Goal: Transaction & Acquisition: Subscribe to service/newsletter

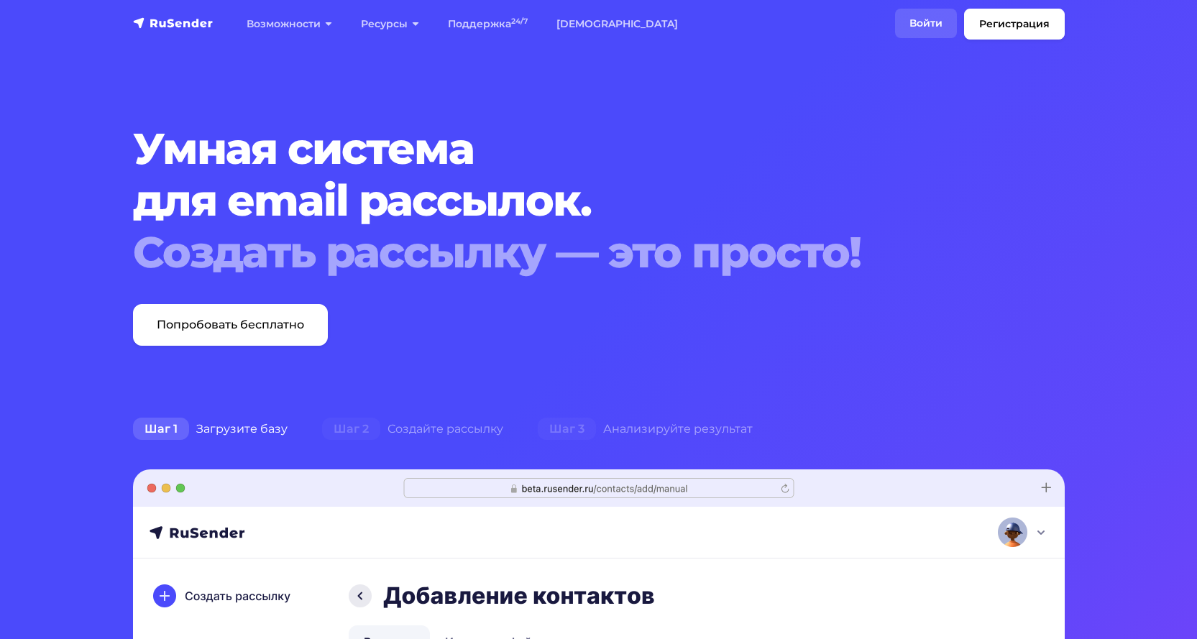
click at [930, 13] on link "Войти" at bounding box center [926, 23] width 62 height 29
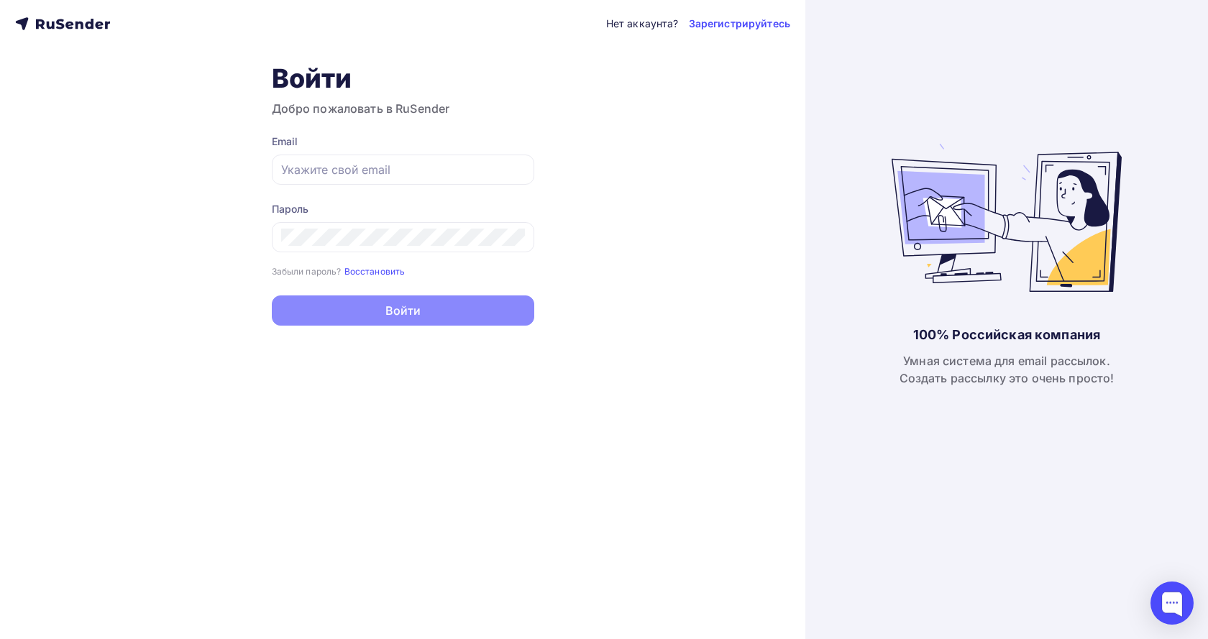
type input "[EMAIL_ADDRESS][DOMAIN_NAME]"
click at [447, 308] on button "Войти" at bounding box center [403, 310] width 262 height 30
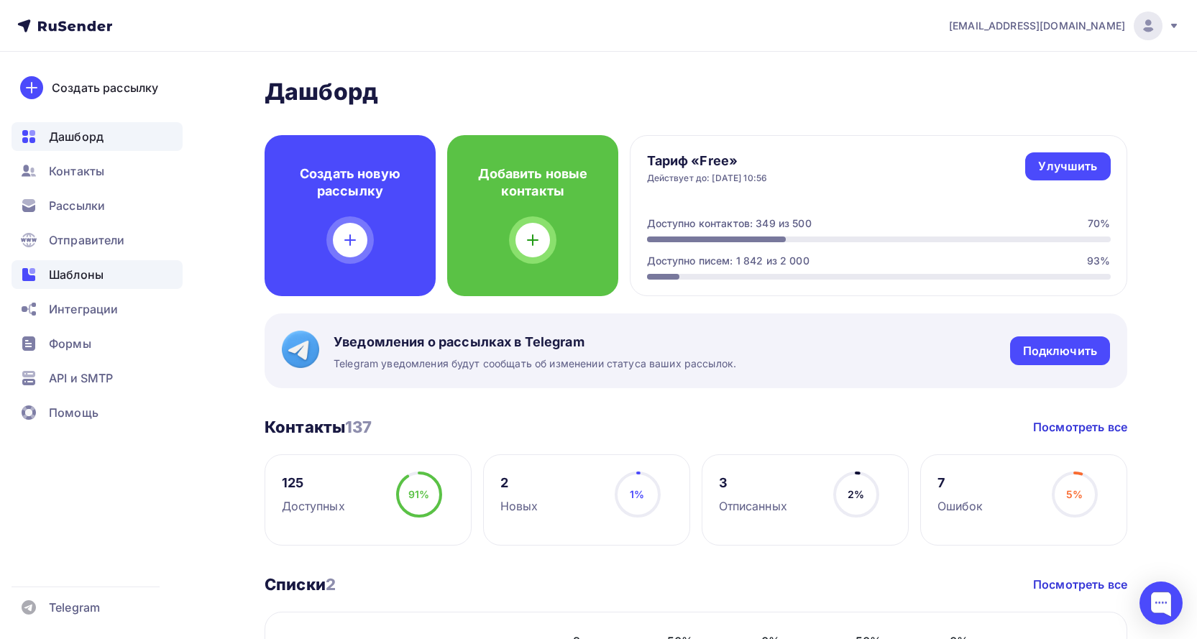
click at [90, 272] on span "Шаблоны" at bounding box center [76, 274] width 55 height 17
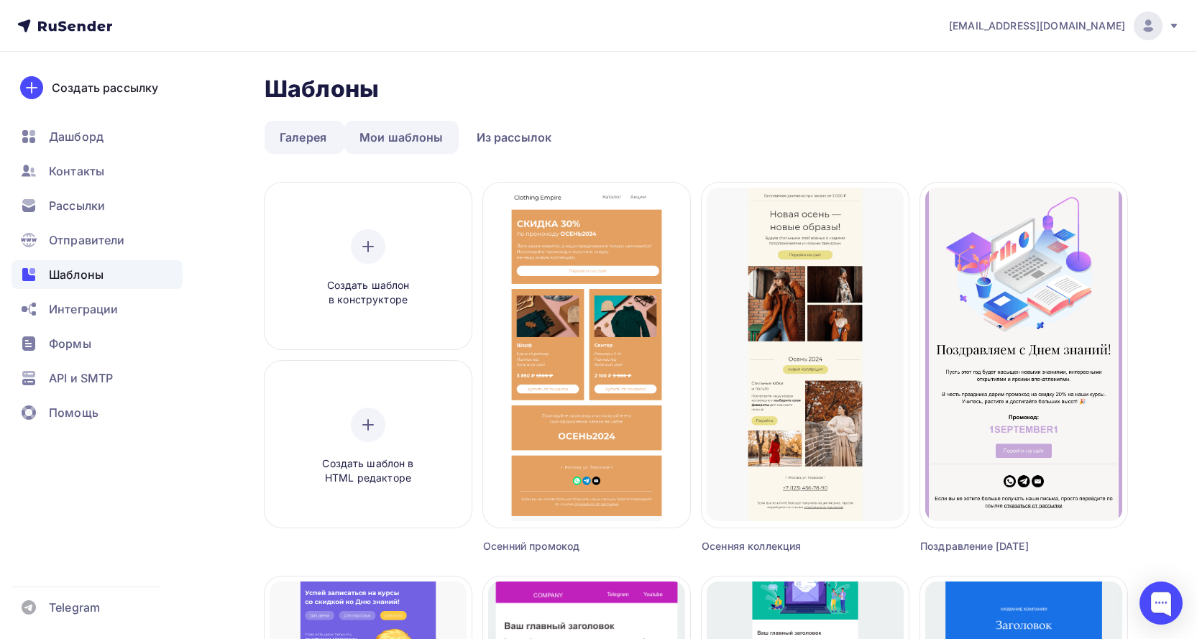
click at [401, 132] on link "Мои шаблоны" at bounding box center [401, 137] width 114 height 33
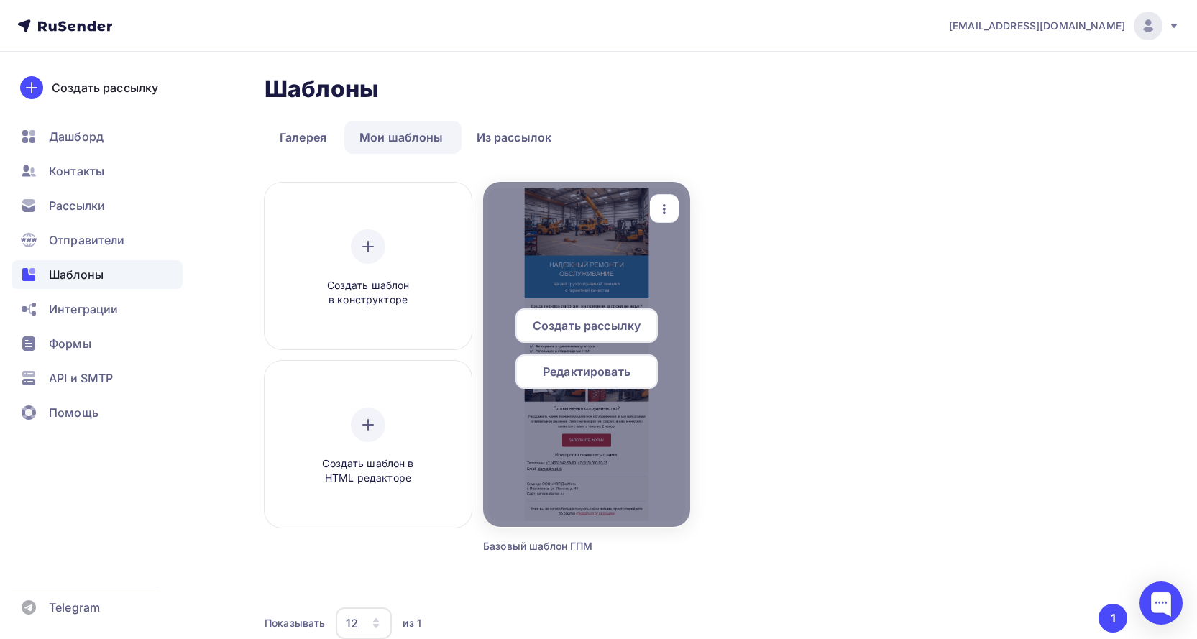
click at [609, 372] on span "Редактировать" at bounding box center [587, 371] width 88 height 17
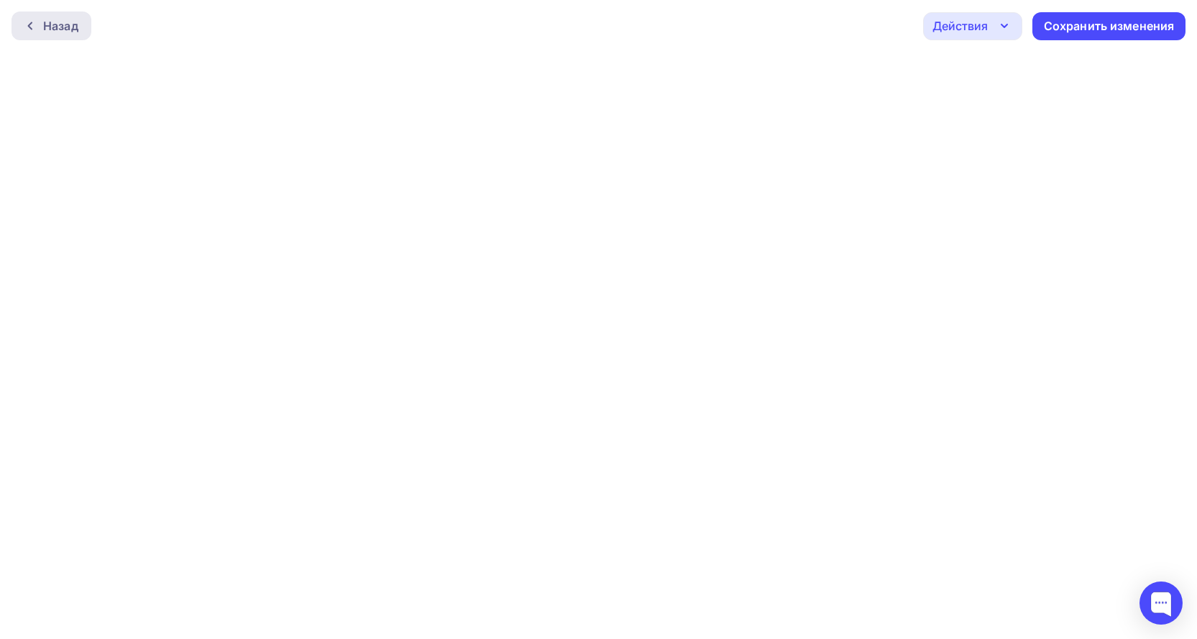
click at [73, 26] on div "Назад" at bounding box center [60, 25] width 35 height 17
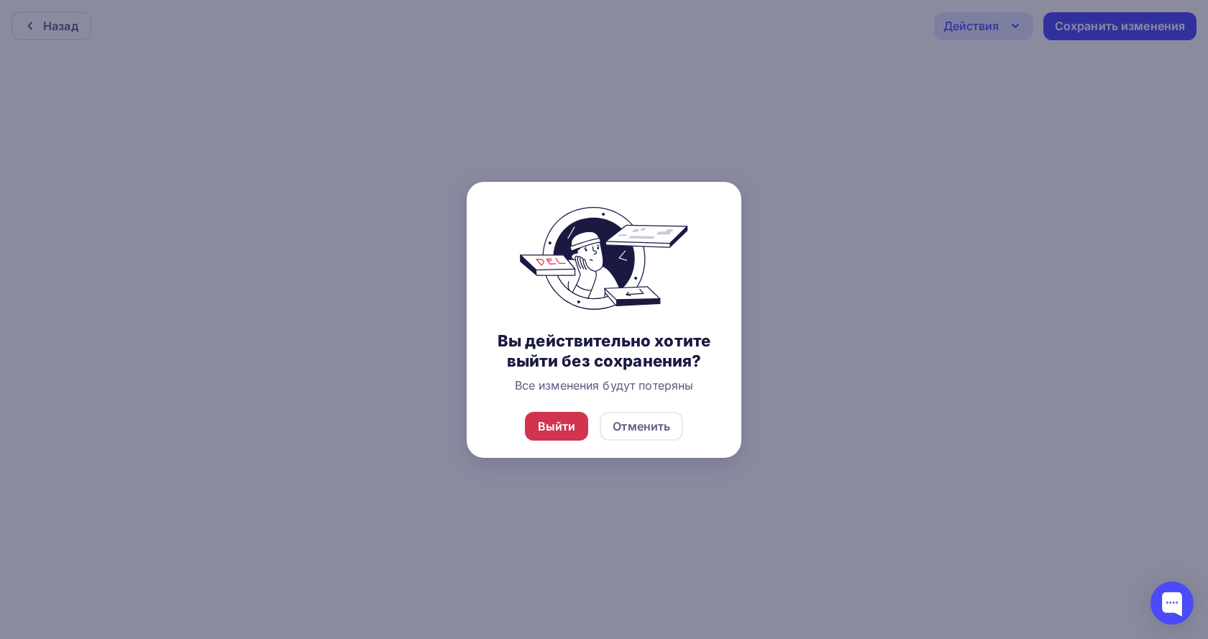
click at [548, 426] on div "Выйти" at bounding box center [557, 426] width 38 height 17
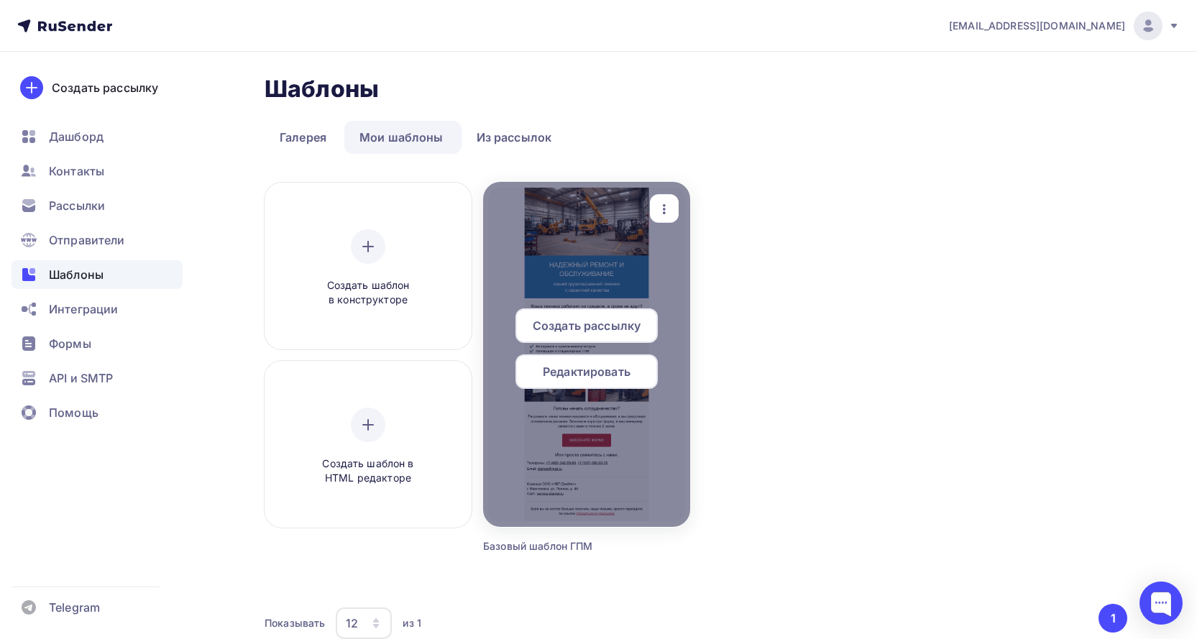
click at [584, 372] on span "Редактировать" at bounding box center [587, 371] width 88 height 17
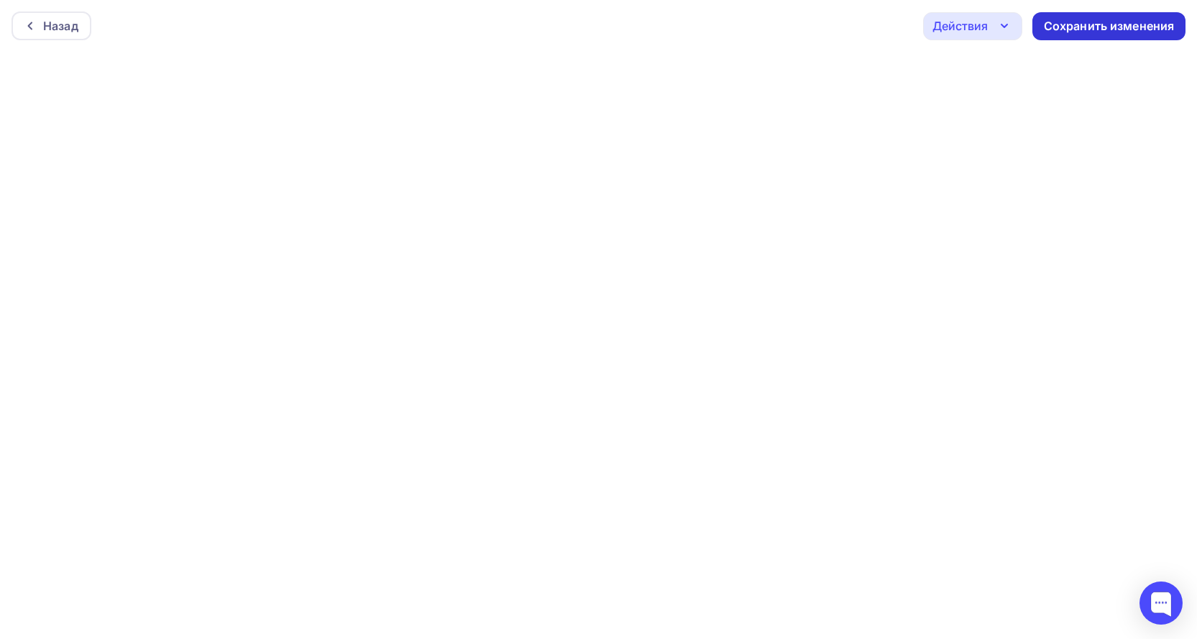
click at [1074, 23] on div "Сохранить изменения" at bounding box center [1109, 26] width 131 height 17
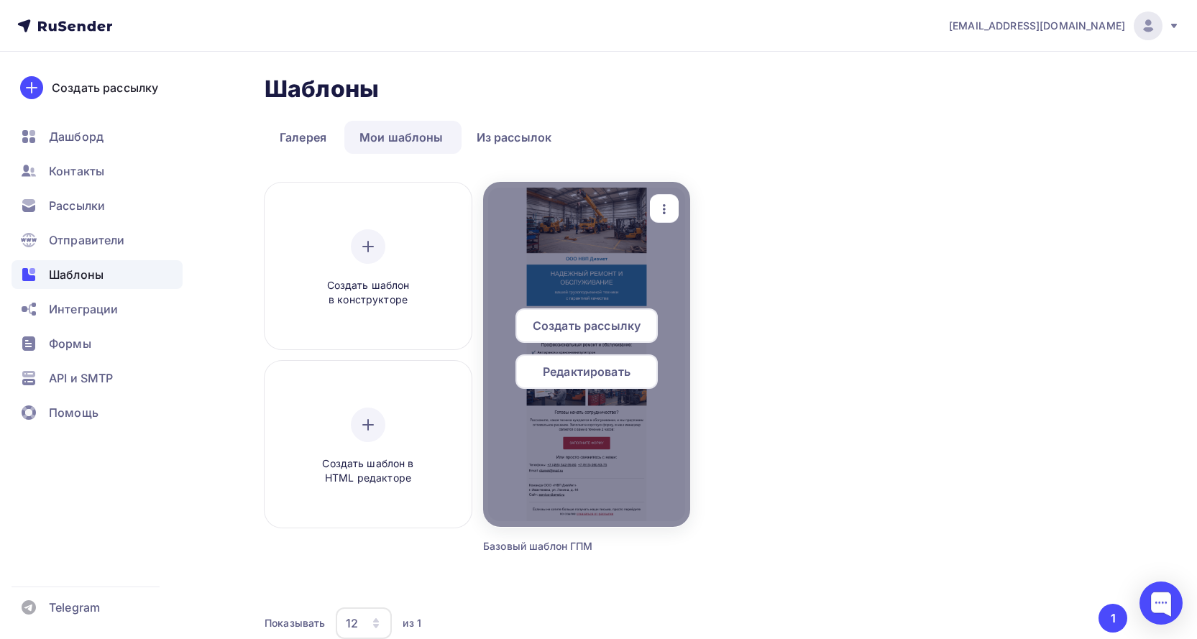
click at [629, 367] on span "Редактировать" at bounding box center [587, 371] width 88 height 17
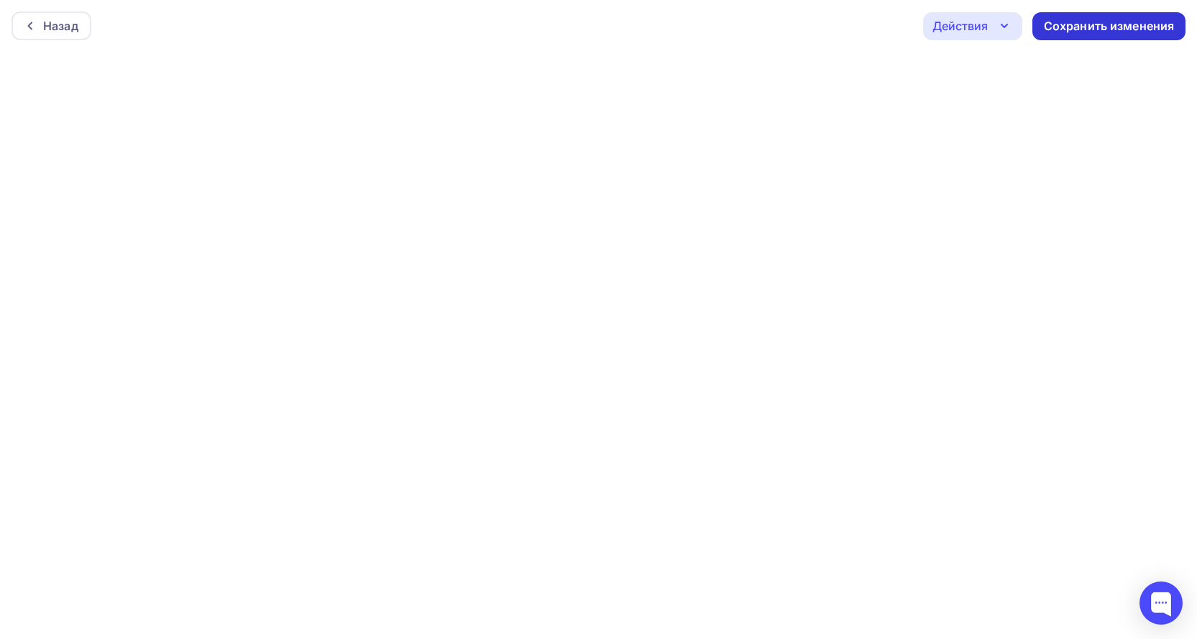
click at [1102, 15] on div "Сохранить изменения" at bounding box center [1108, 26] width 153 height 28
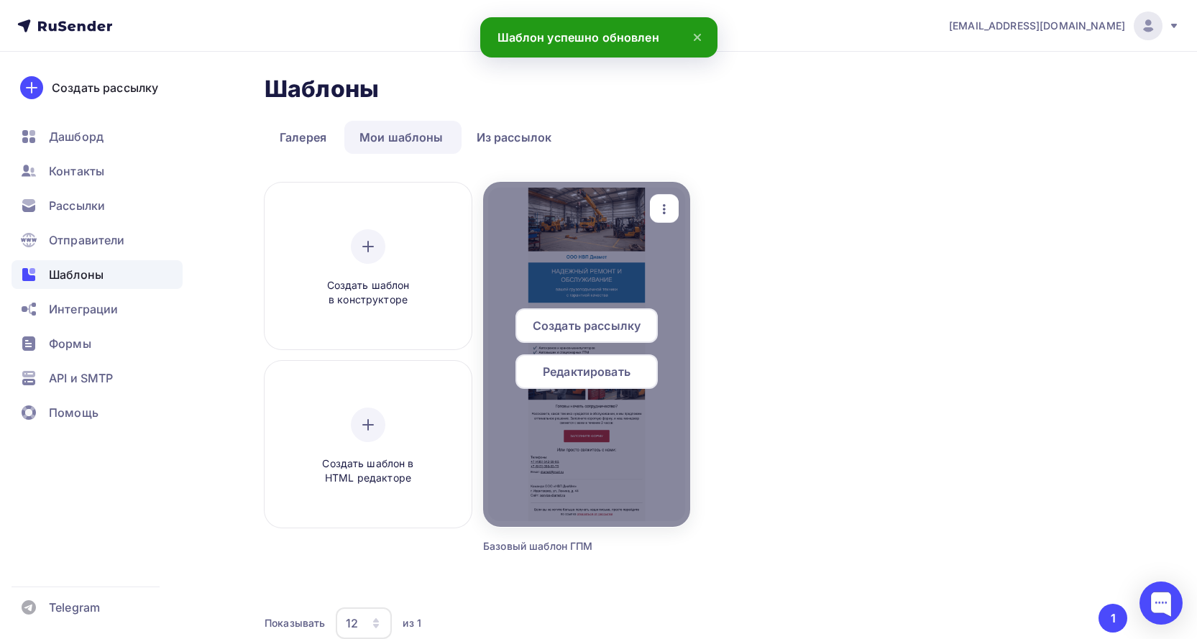
click at [600, 369] on span "Редактировать" at bounding box center [587, 371] width 88 height 17
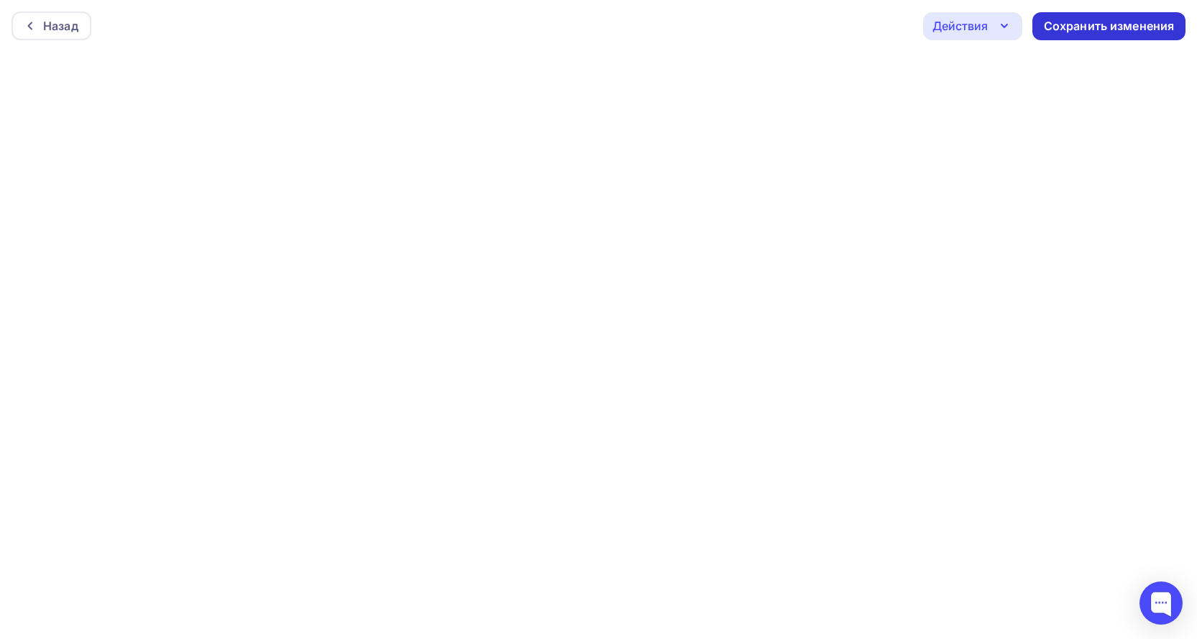
click at [1139, 16] on div "Сохранить изменения" at bounding box center [1108, 26] width 153 height 28
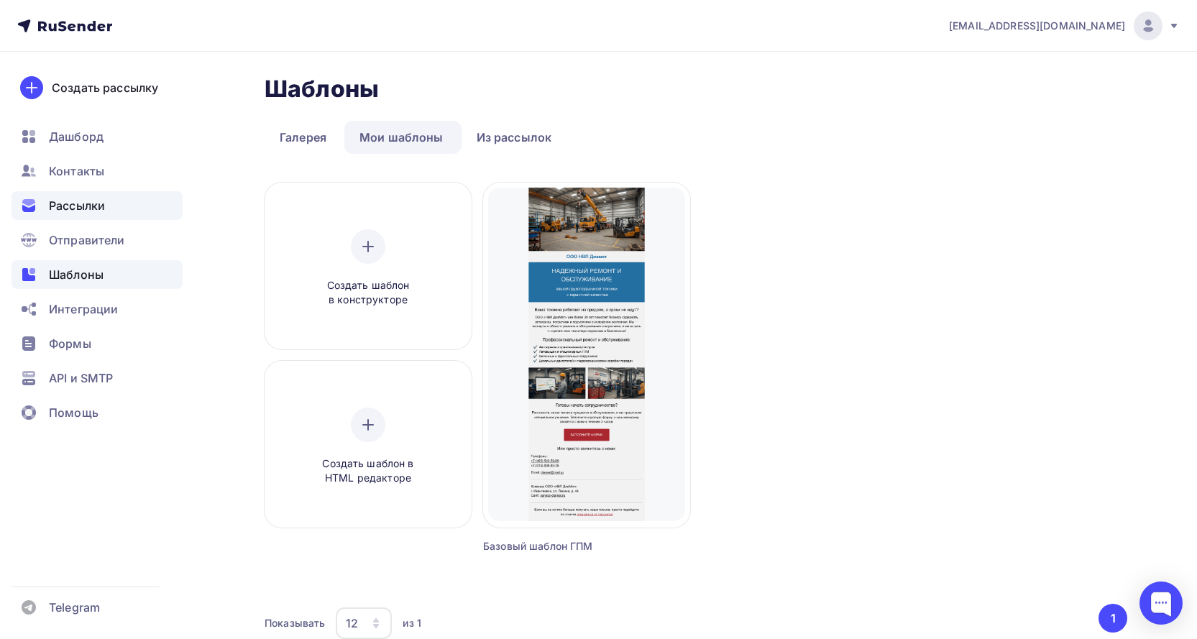
click at [92, 201] on span "Рассылки" at bounding box center [77, 205] width 56 height 17
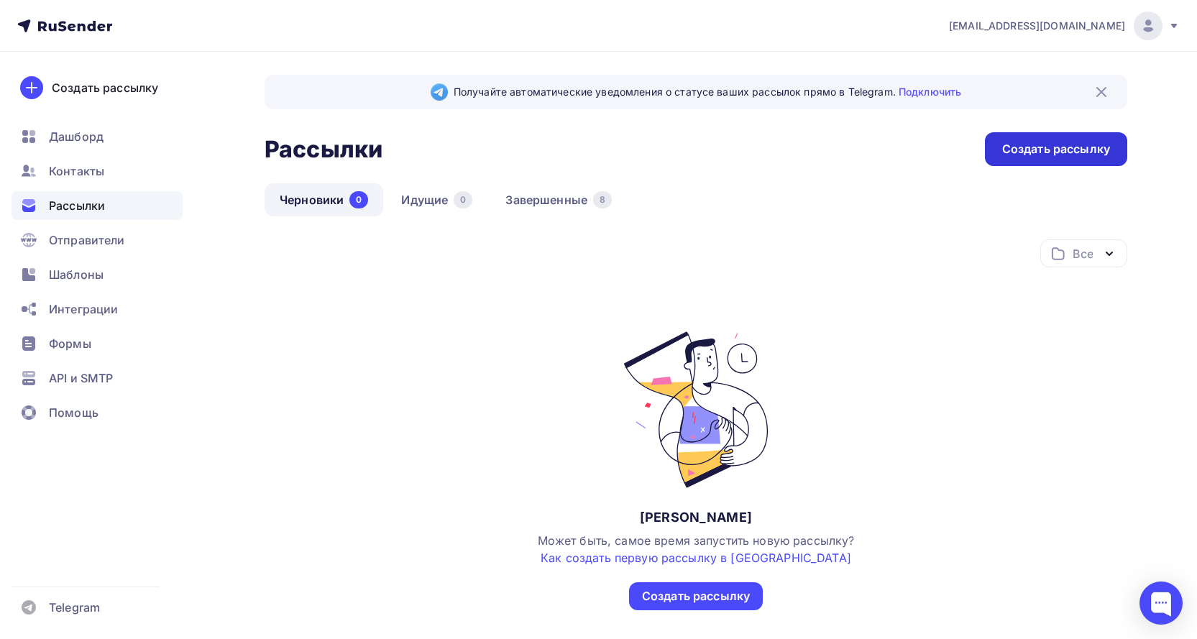
click at [1048, 143] on div "Создать рассылку" at bounding box center [1056, 149] width 108 height 17
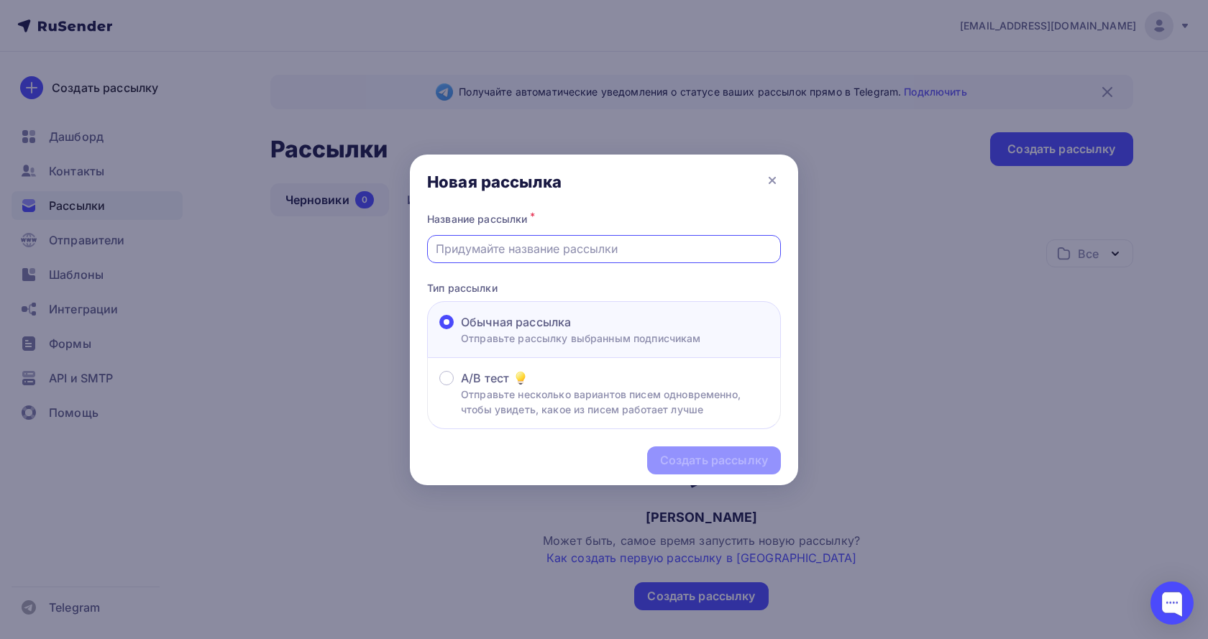
click at [622, 245] on input "text" at bounding box center [604, 248] width 337 height 17
type input "Проверка отображения шаблона"
click at [713, 461] on div "Создать рассылку" at bounding box center [714, 460] width 108 height 17
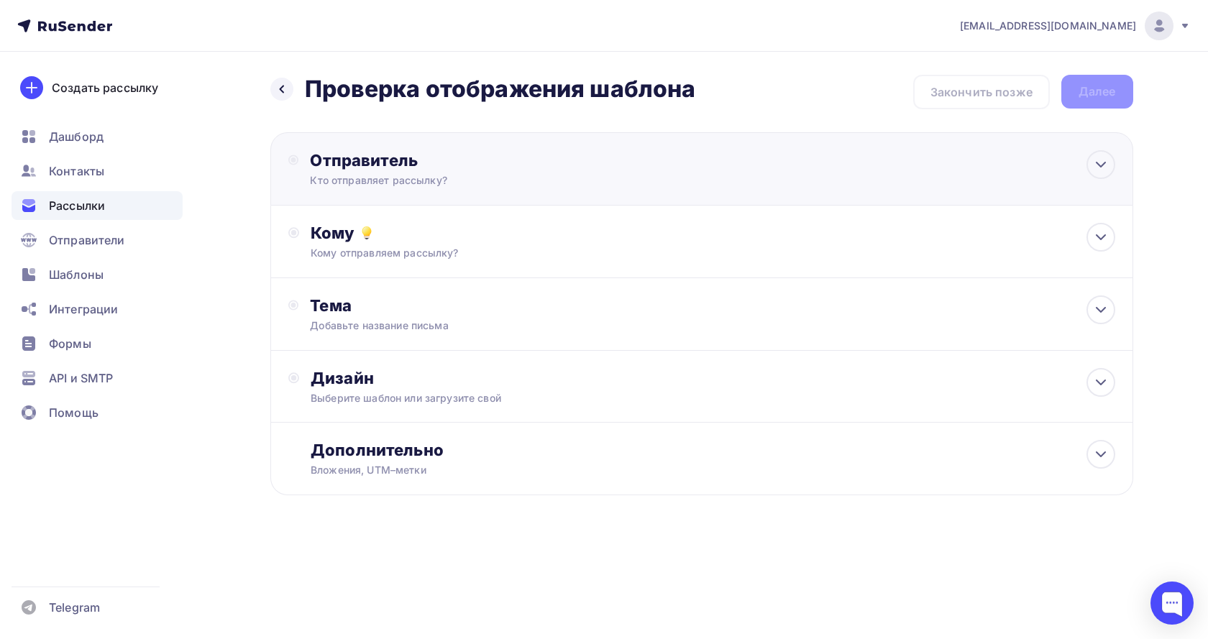
click at [517, 175] on div "Кто отправляет рассылку?" at bounding box center [450, 180] width 280 height 14
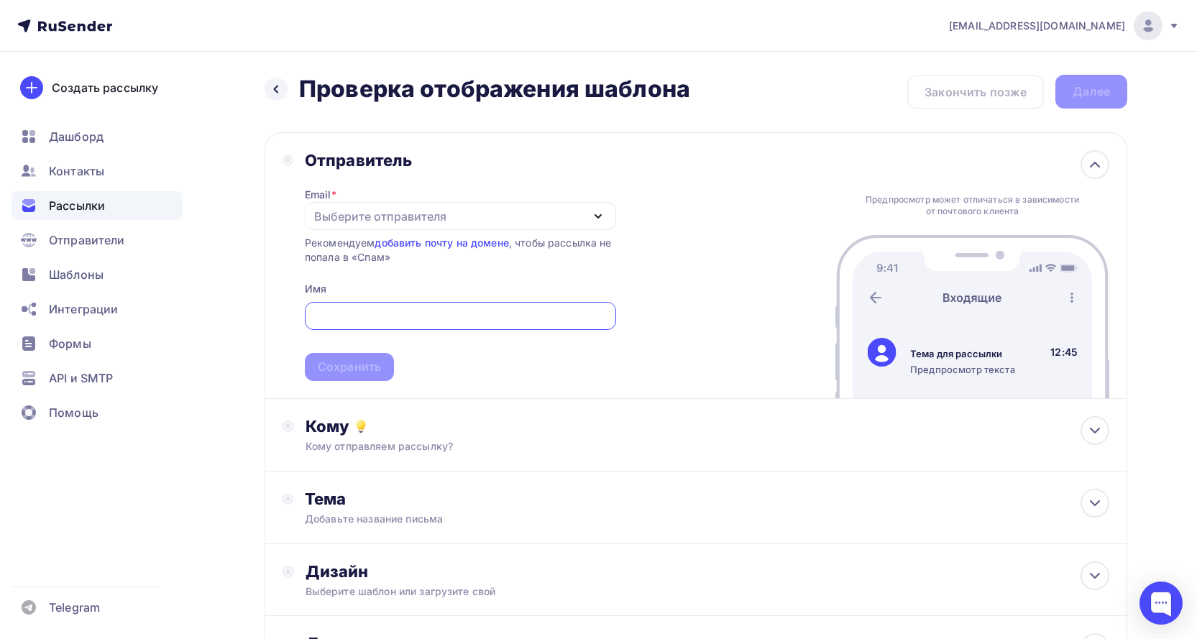
click at [597, 215] on icon "button" at bounding box center [597, 216] width 17 height 17
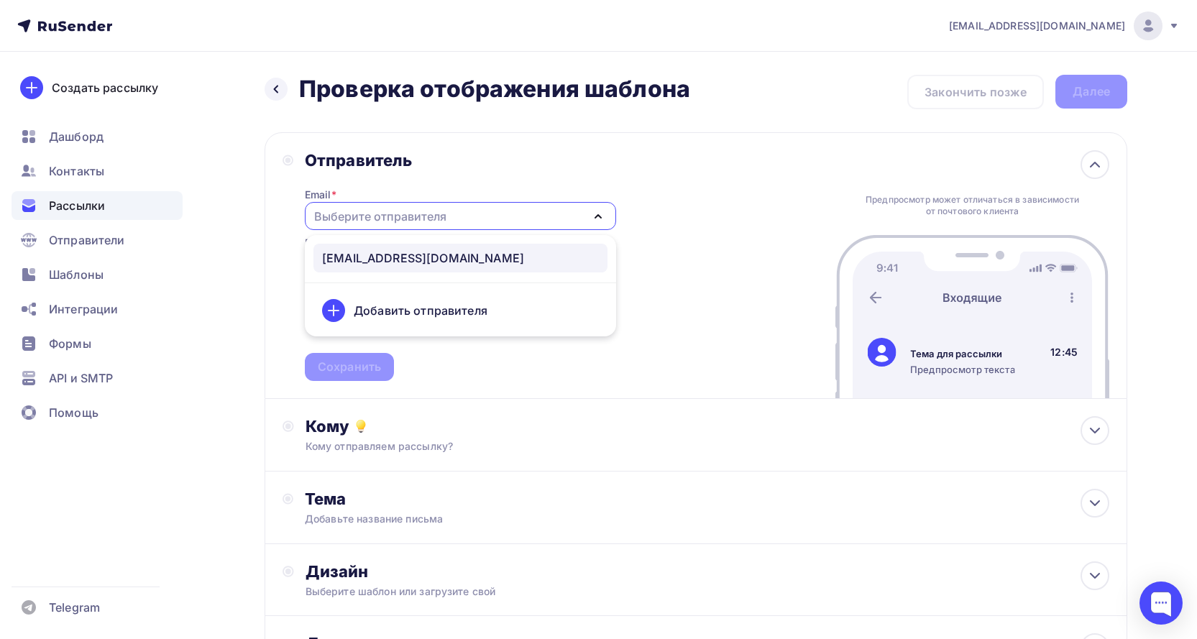
click at [439, 257] on div "[EMAIL_ADDRESS][DOMAIN_NAME]" at bounding box center [423, 257] width 202 height 17
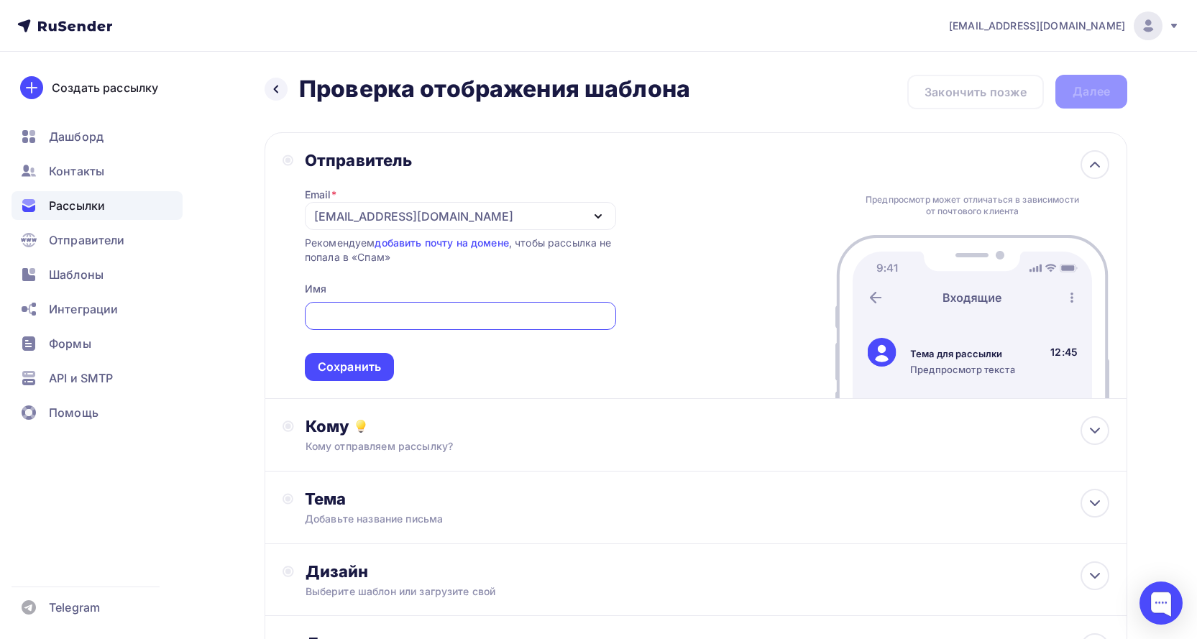
click at [445, 314] on input "text" at bounding box center [460, 316] width 295 height 17
type input "[PERSON_NAME]"
click at [498, 439] on div "Кому отправляем рассылку?" at bounding box center [667, 446] width 724 height 14
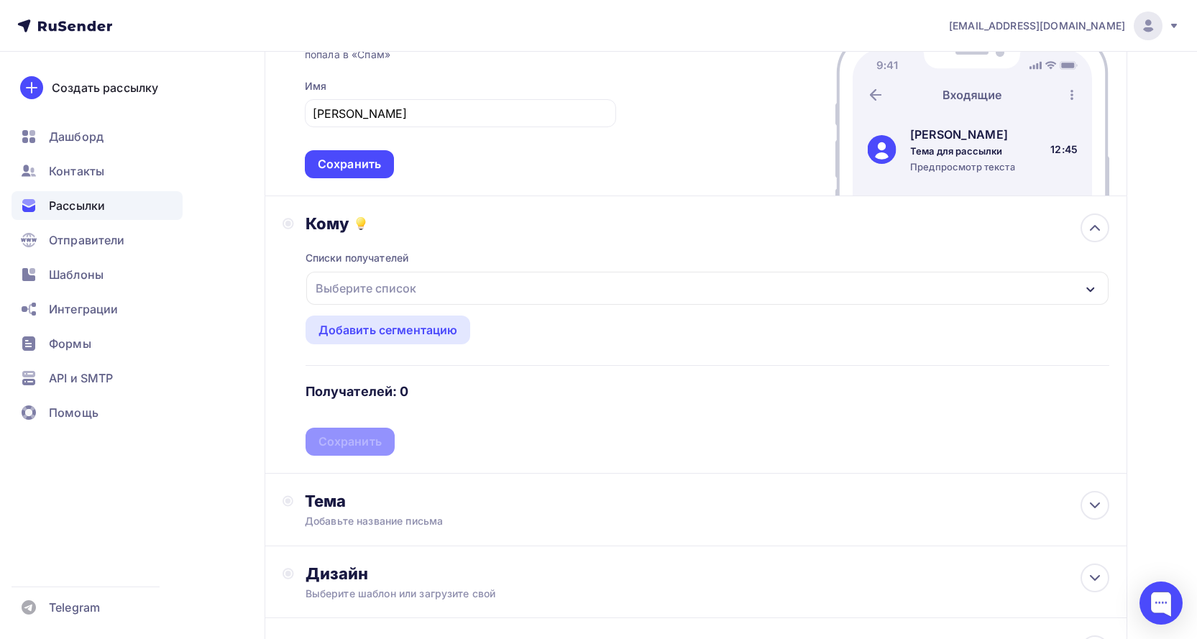
scroll to position [216, 0]
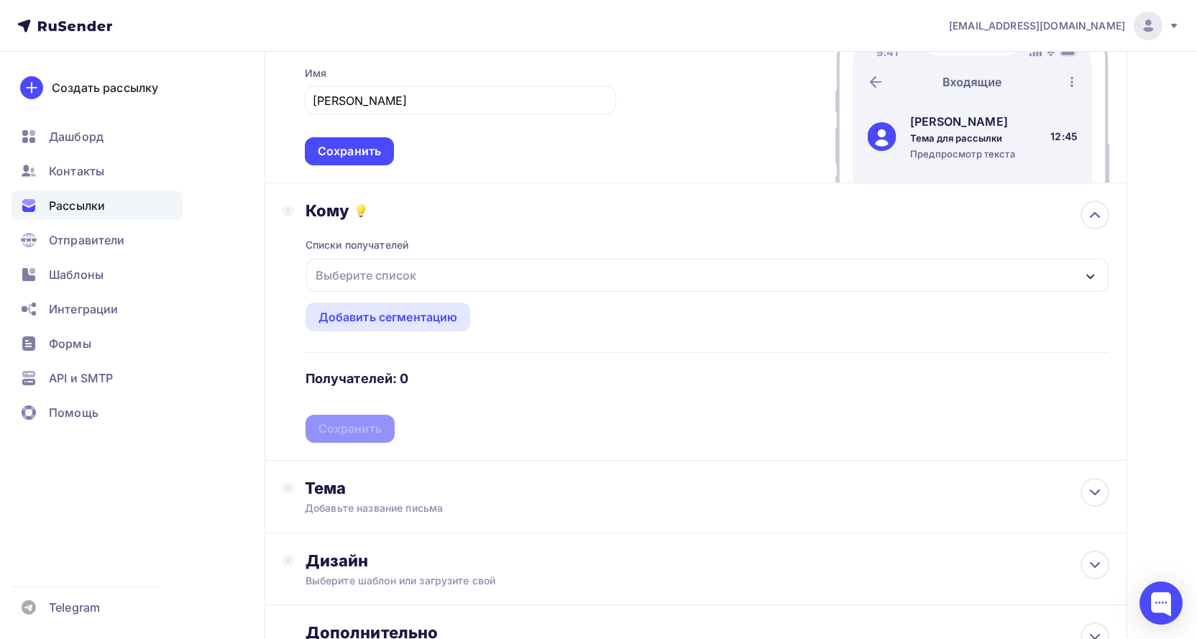
click at [1090, 273] on icon "button" at bounding box center [1091, 277] width 12 height 12
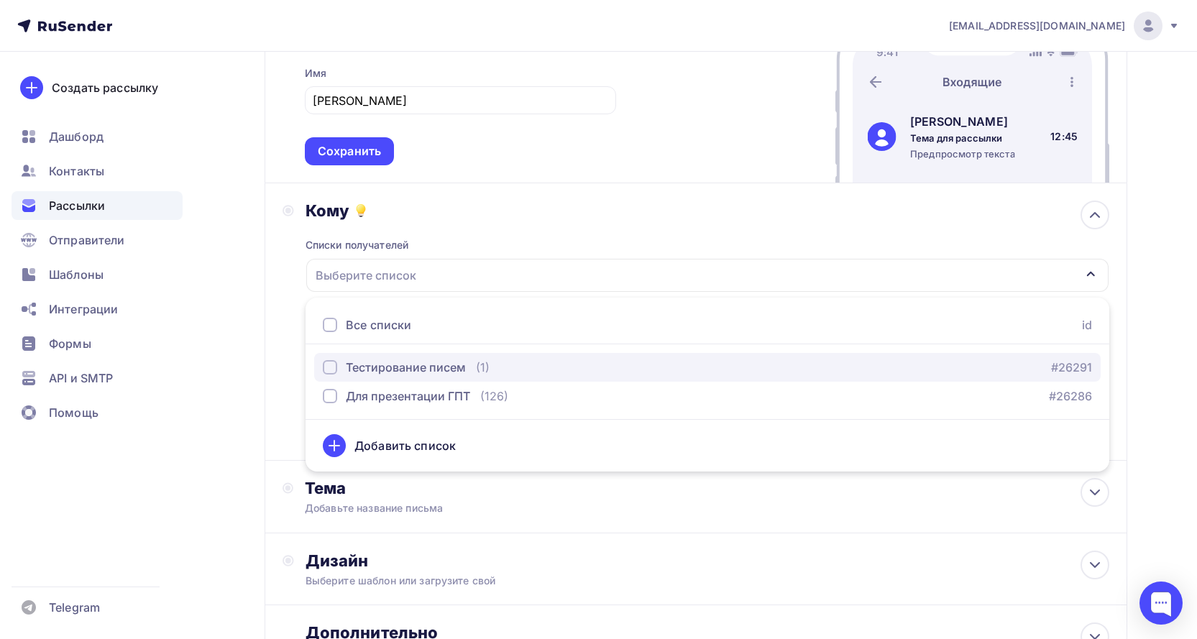
click at [451, 368] on div "Тестирование писем" at bounding box center [406, 367] width 120 height 17
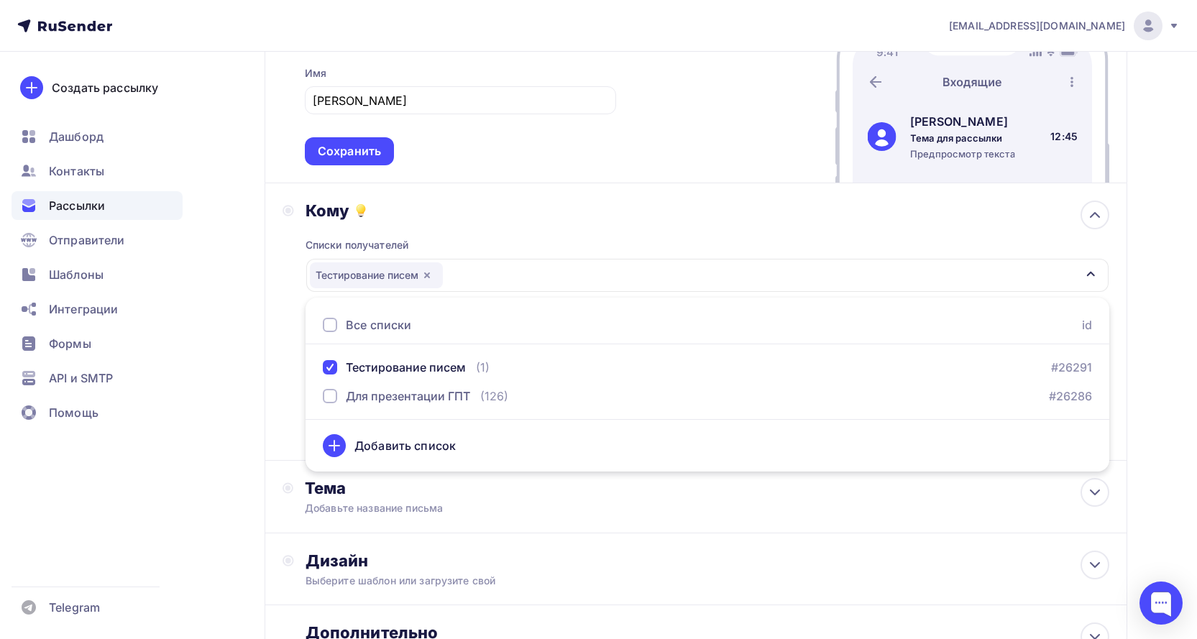
click at [280, 445] on div "Кому Списки получателей Тестирование писем Все списки id Тестирование писем (1)…" at bounding box center [696, 321] width 863 height 277
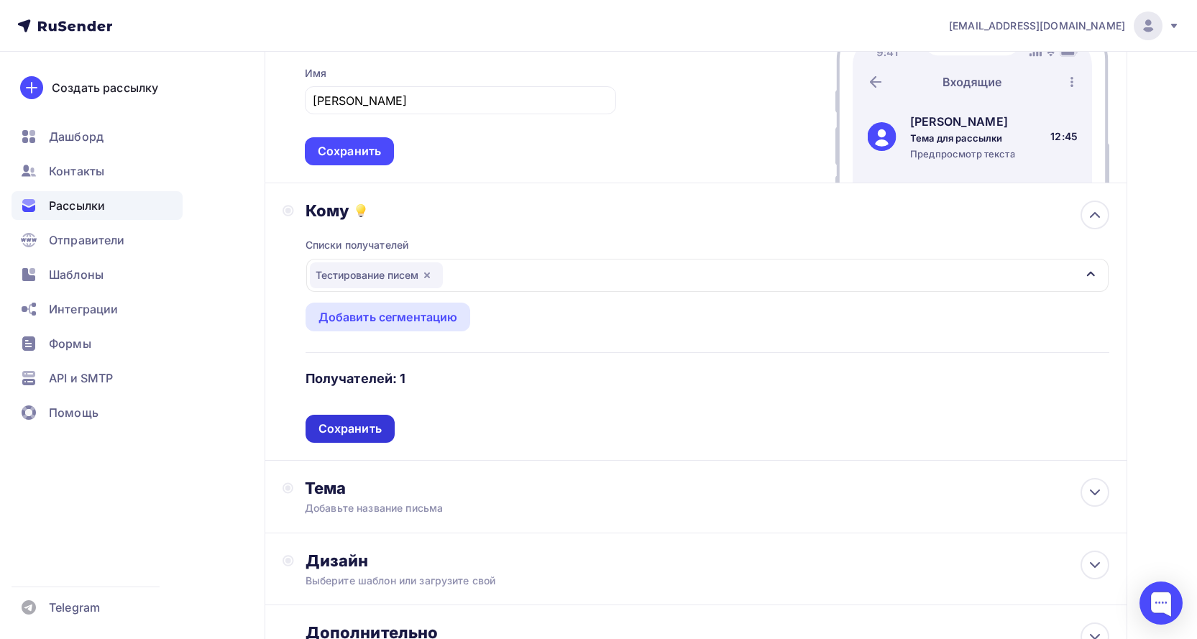
click at [371, 431] on div "Сохранить" at bounding box center [349, 428] width 63 height 17
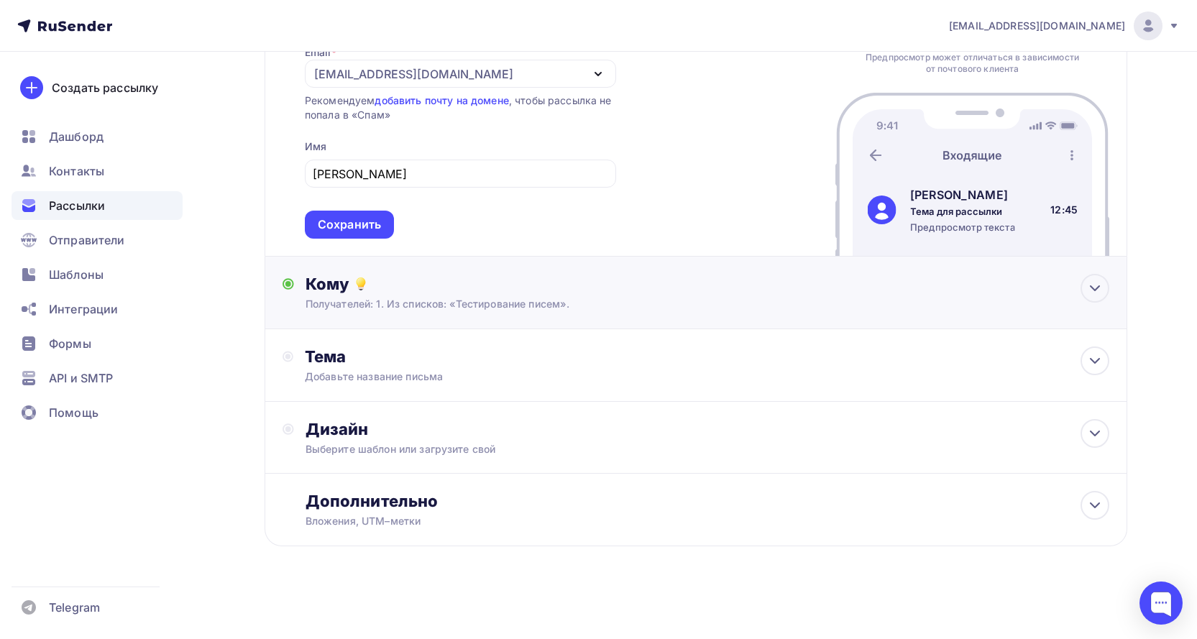
scroll to position [142, 0]
click at [484, 363] on div "Тема" at bounding box center [447, 356] width 284 height 20
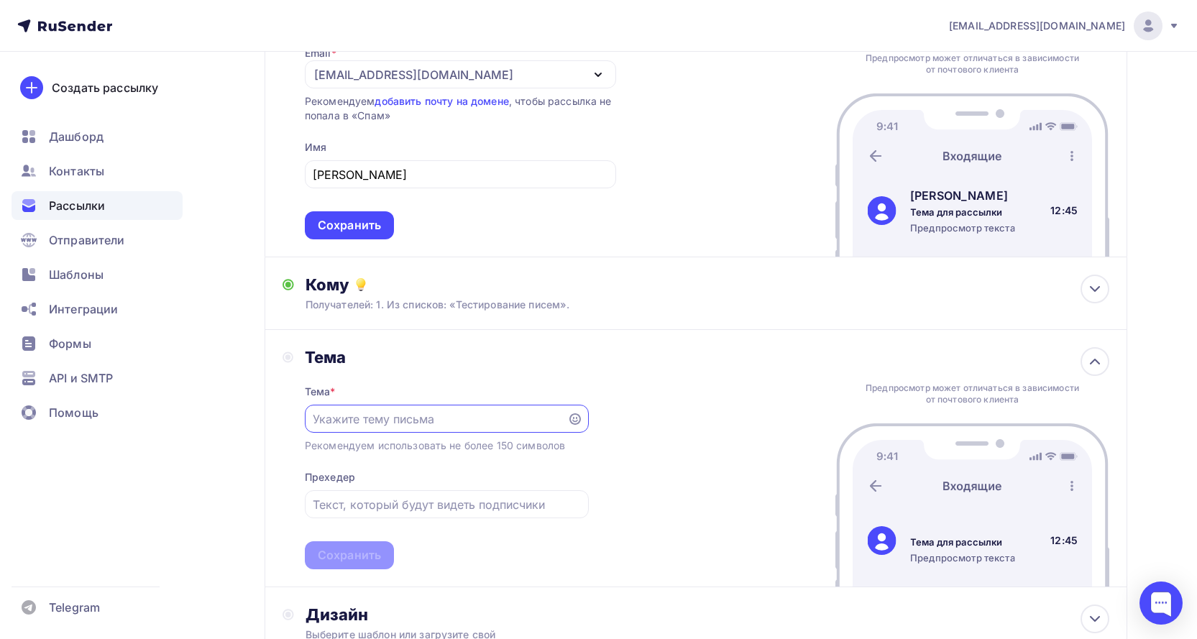
scroll to position [0, 0]
click at [405, 417] on input "text" at bounding box center [436, 418] width 246 height 17
type input "Проверка отображения шаблона"
click at [629, 470] on div "Тема Тема * Проверка отображения шаблона Рекомендуем использовать не более 150 …" at bounding box center [696, 458] width 863 height 257
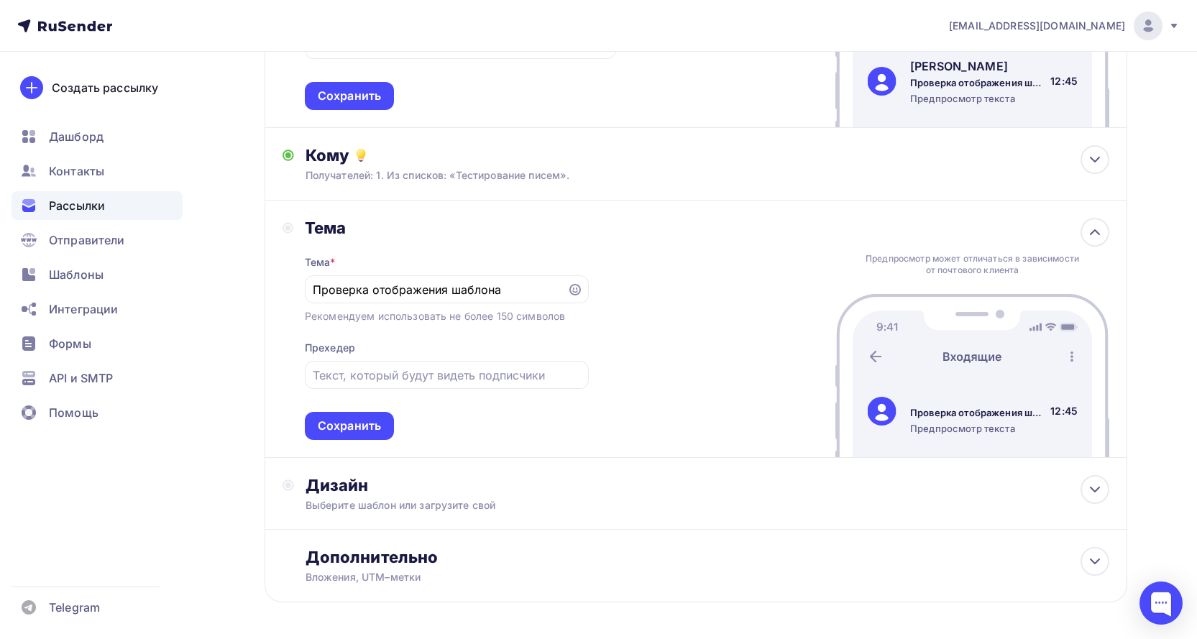
scroll to position [327, 0]
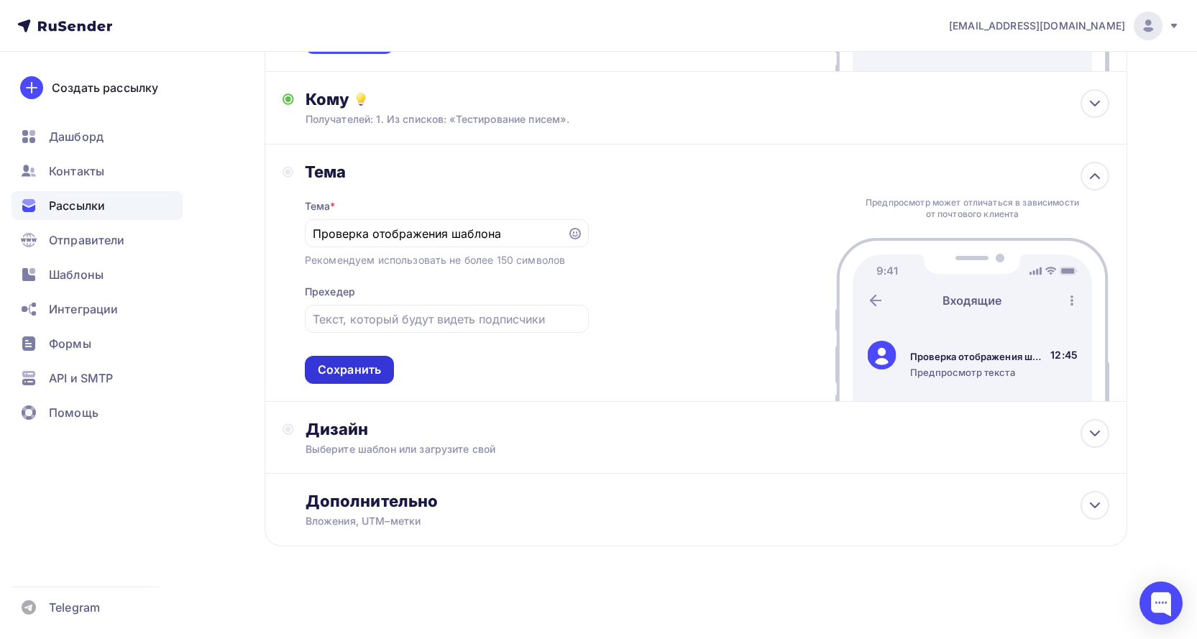
click at [366, 372] on div "Сохранить" at bounding box center [349, 370] width 63 height 17
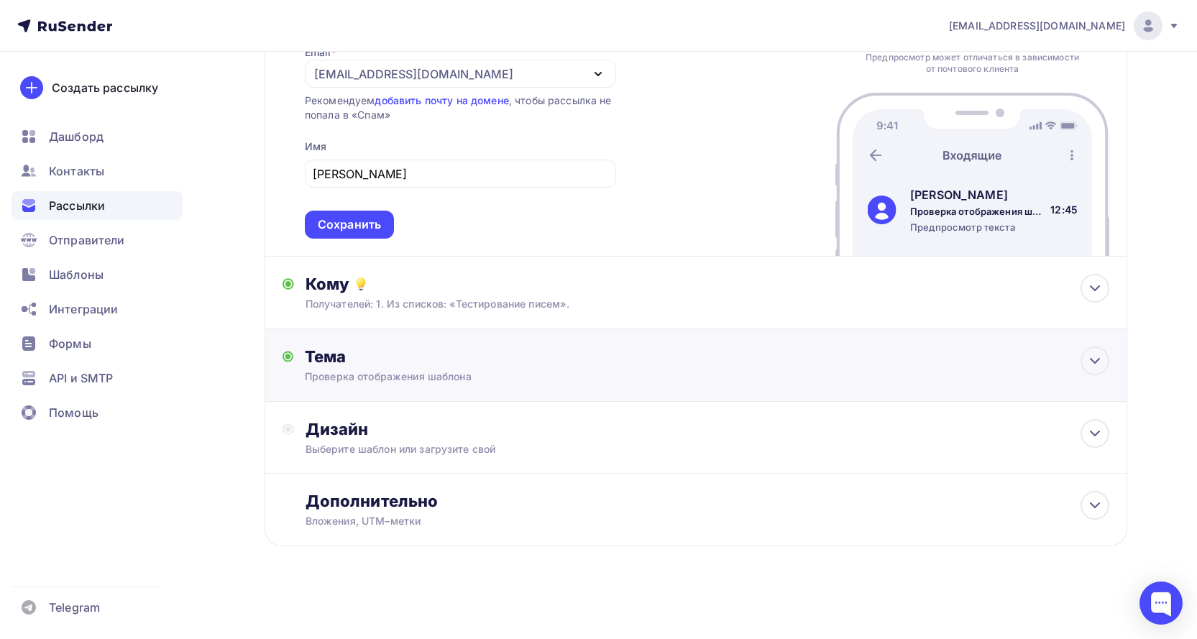
scroll to position [142, 0]
click at [469, 435] on div "Дизайн" at bounding box center [707, 429] width 804 height 20
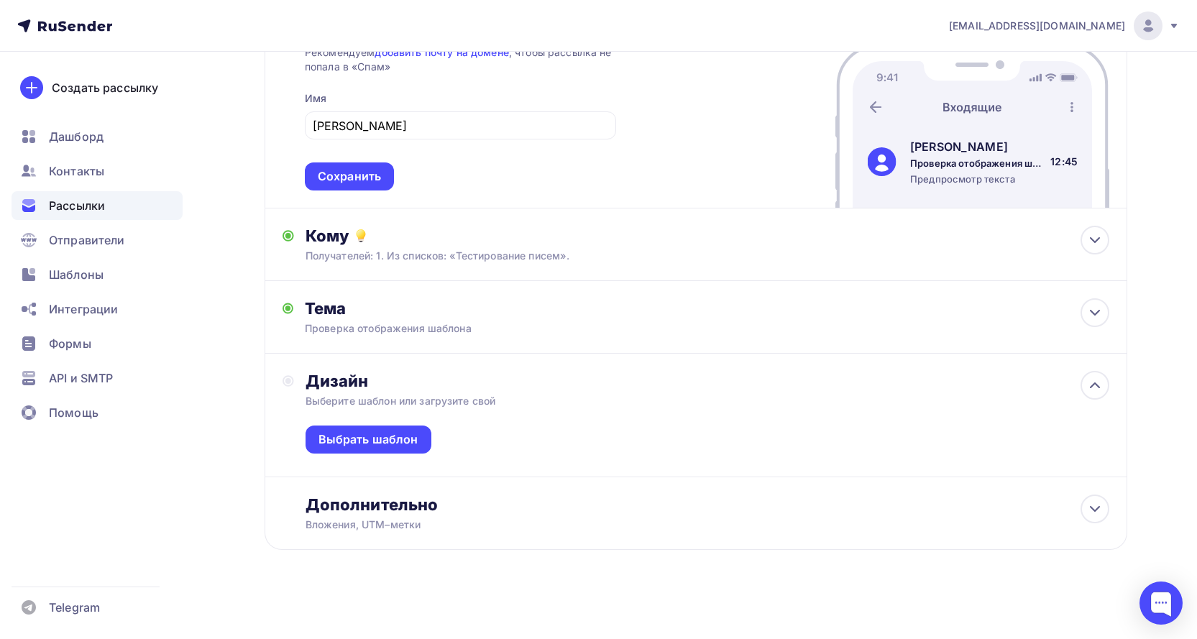
scroll to position [194, 0]
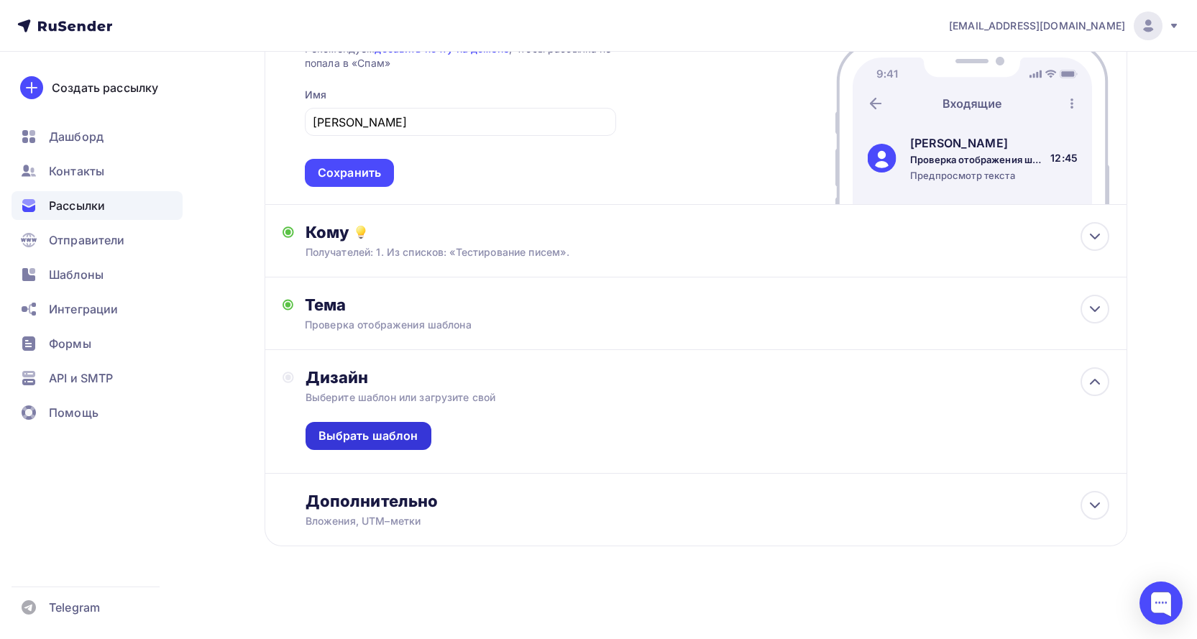
click at [362, 436] on div "Выбрать шаблон" at bounding box center [368, 436] width 100 height 17
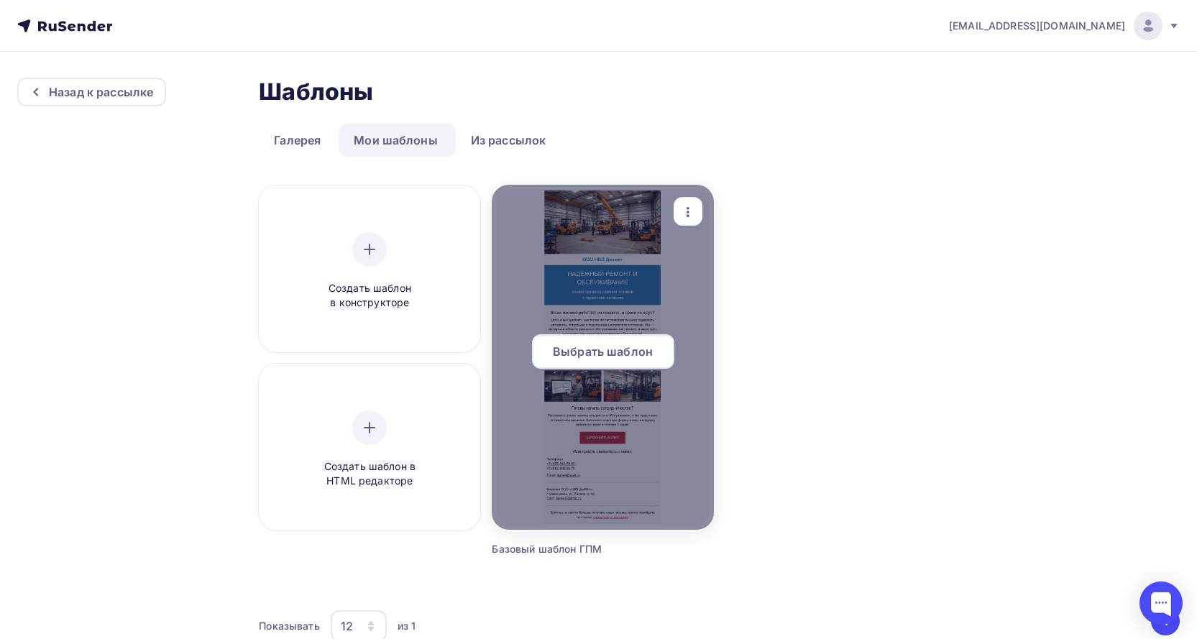
click at [622, 354] on span "Выбрать шаблон" at bounding box center [603, 351] width 100 height 17
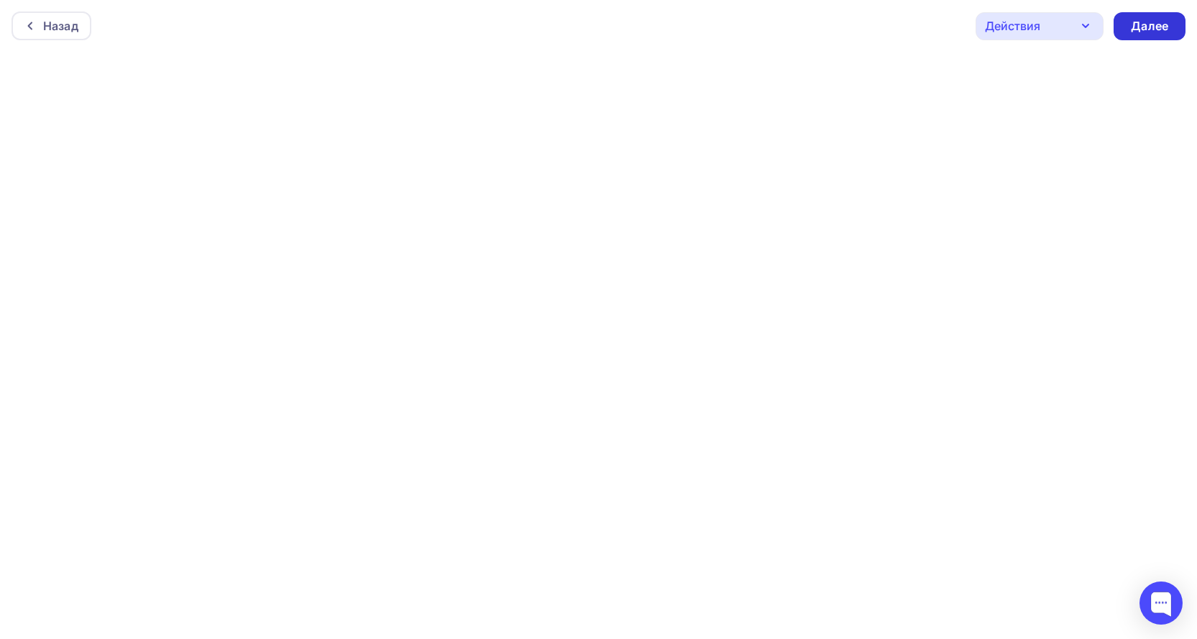
click at [1151, 24] on div "Далее" at bounding box center [1149, 26] width 37 height 17
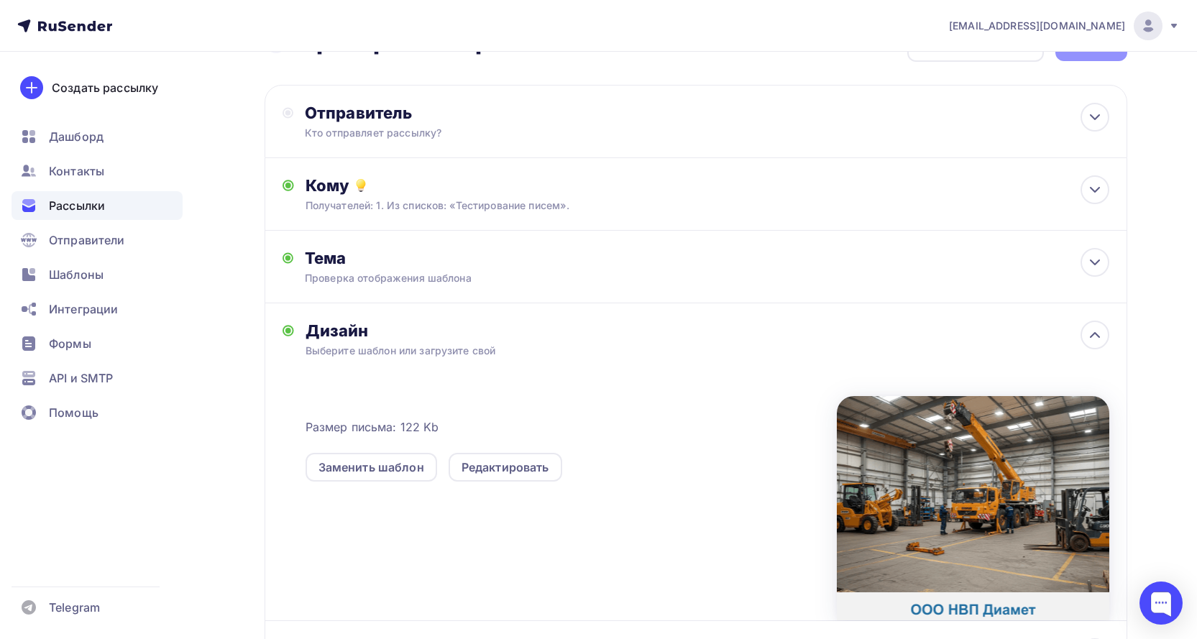
scroll to position [144, 0]
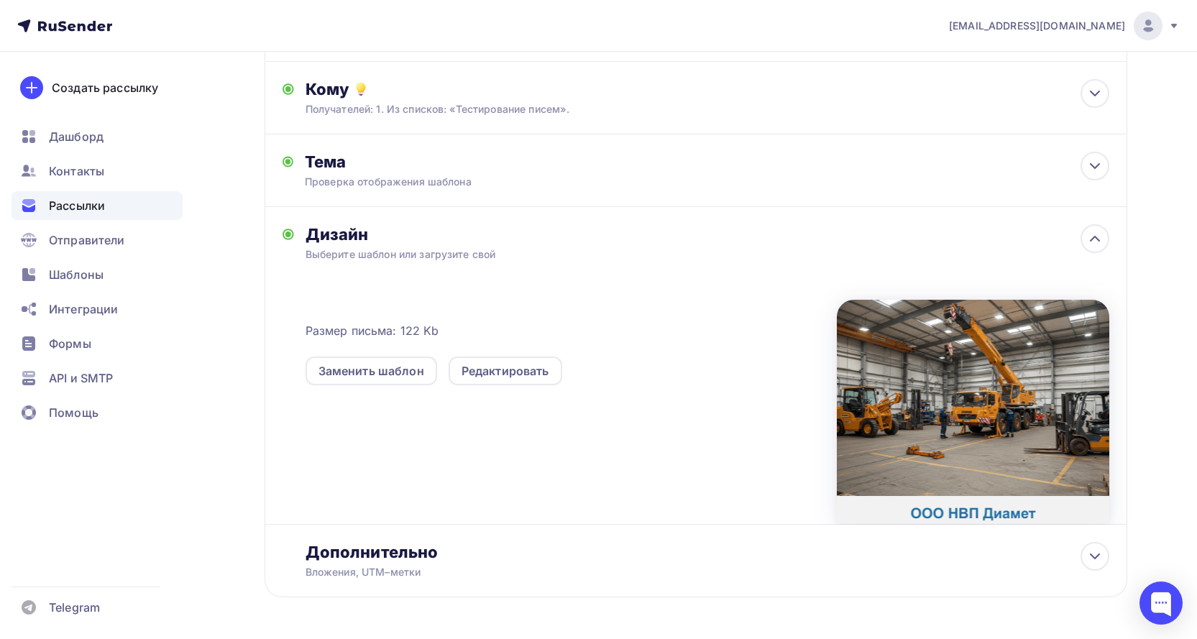
click at [706, 397] on div "Размер письма: 122 Kb Заменить шаблон Редактировать" at bounding box center [707, 404] width 804 height 239
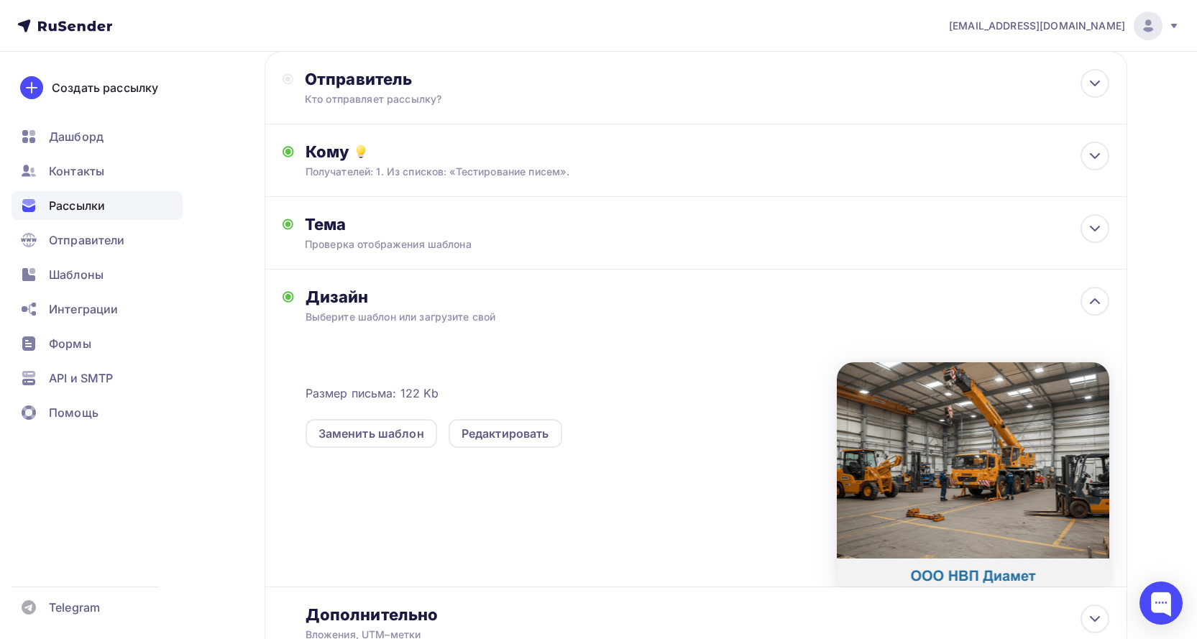
scroll to position [0, 0]
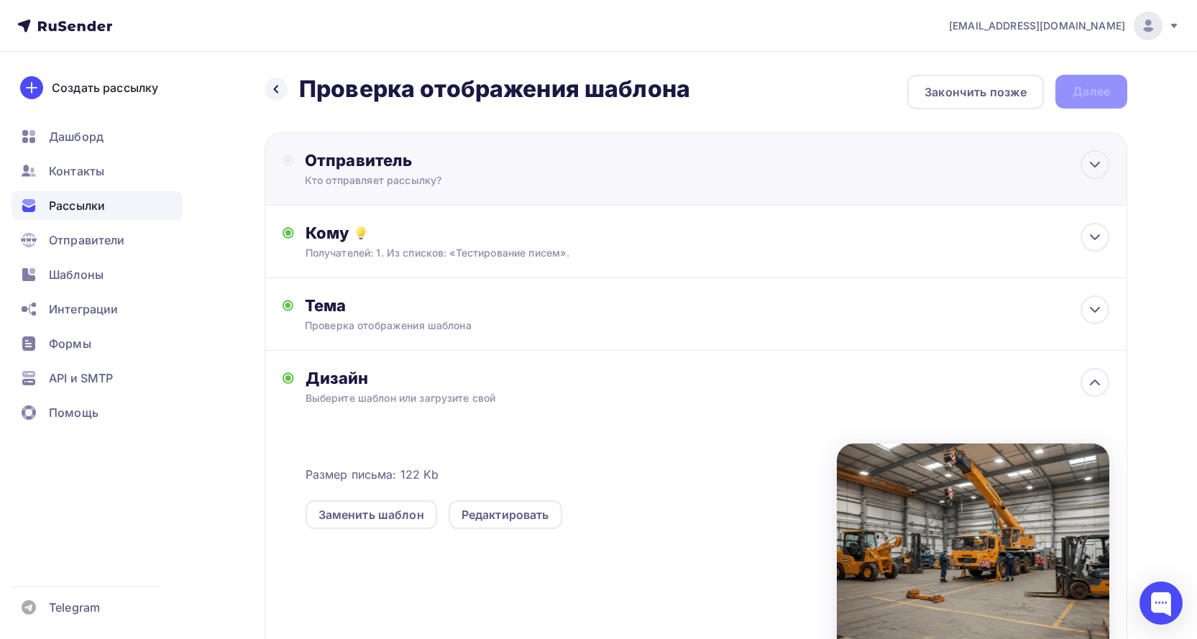
click at [402, 163] on div "Отправитель" at bounding box center [460, 160] width 311 height 20
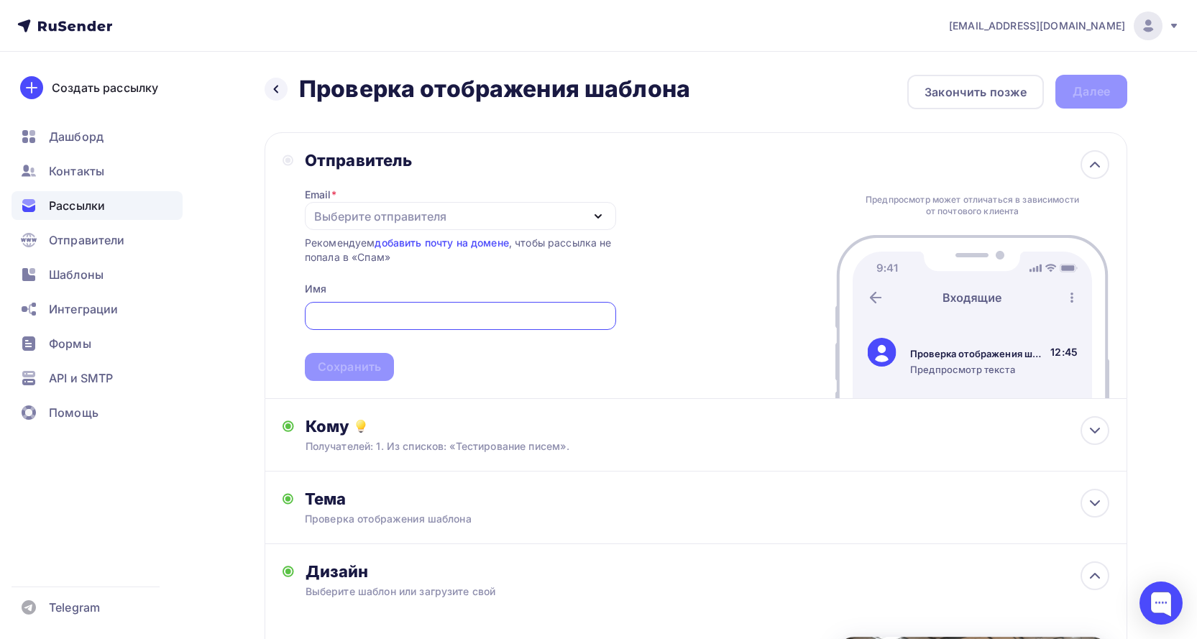
click at [602, 212] on icon "button" at bounding box center [597, 216] width 17 height 17
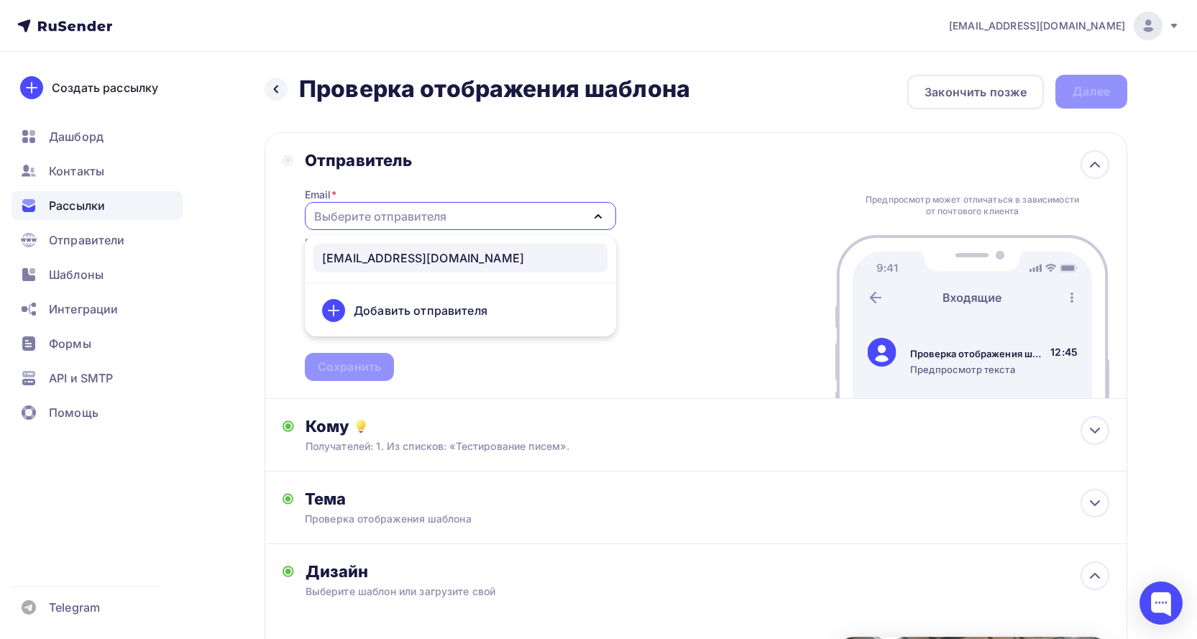
click at [382, 254] on div "[EMAIL_ADDRESS][DOMAIN_NAME]" at bounding box center [423, 257] width 202 height 17
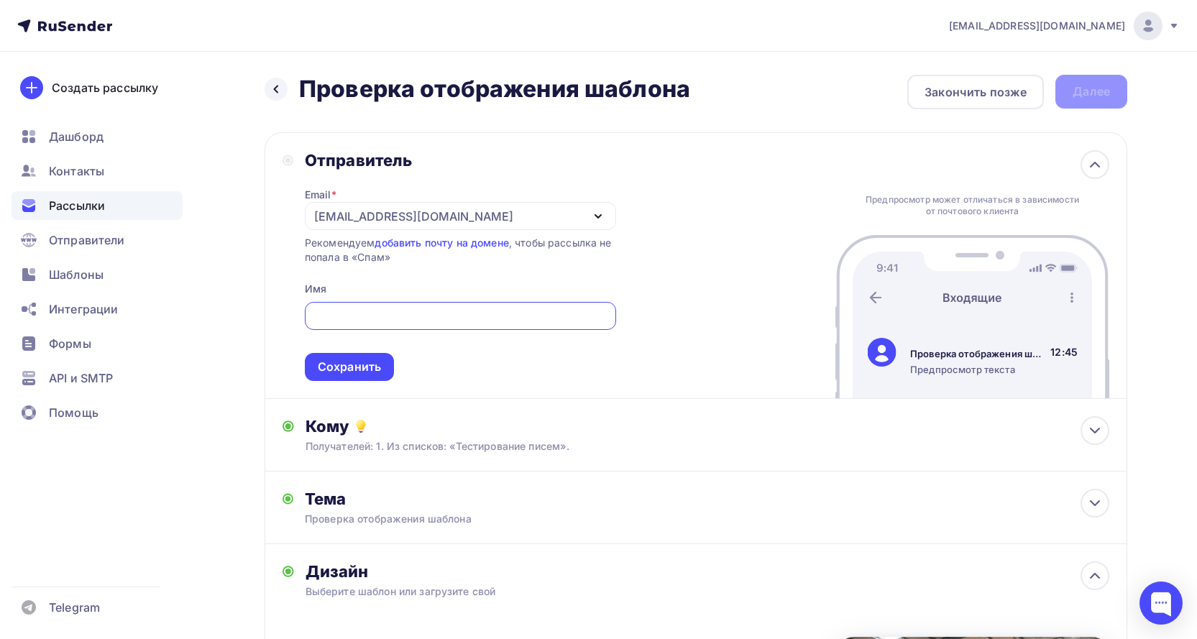
click at [367, 311] on input "text" at bounding box center [460, 316] width 295 height 17
type input "[PERSON_NAME]"
click at [368, 366] on div "Сохранить" at bounding box center [349, 367] width 63 height 17
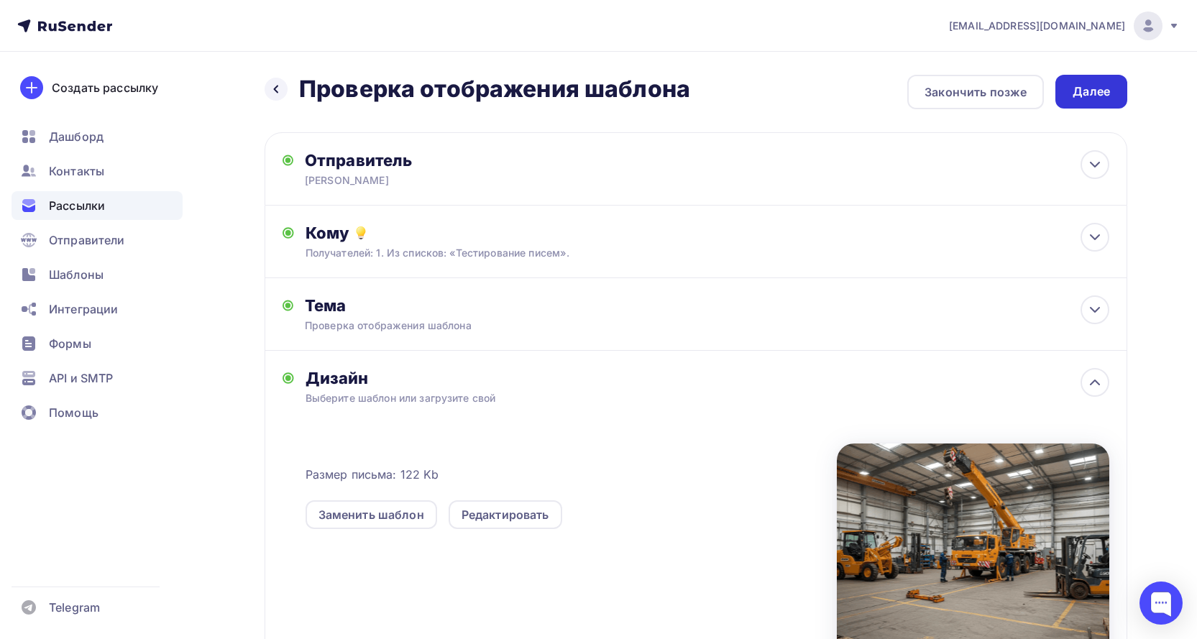
click at [1102, 90] on div "Далее" at bounding box center [1090, 91] width 37 height 17
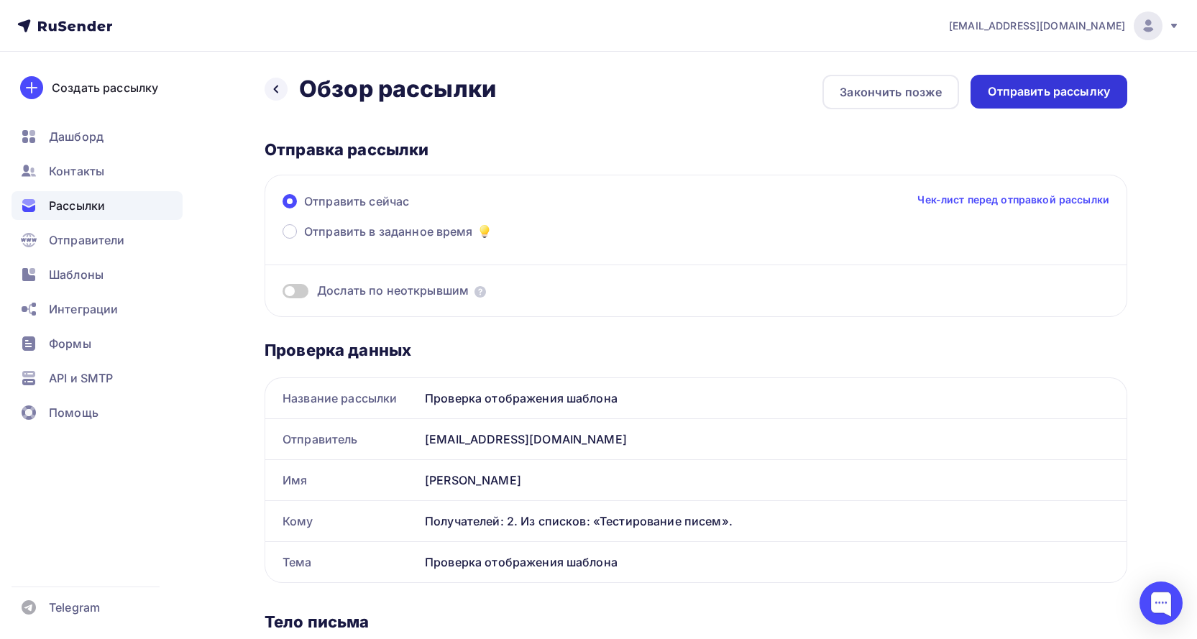
click at [1042, 91] on div "Отправить рассылку" at bounding box center [1049, 91] width 122 height 17
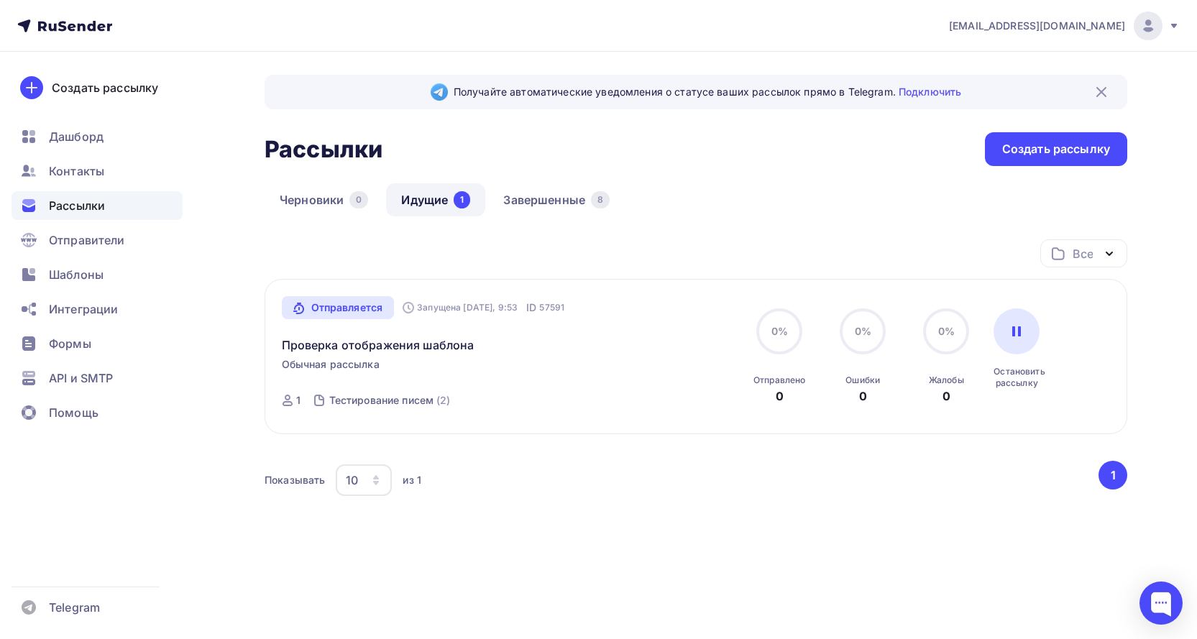
click at [226, 385] on div "Получайте автоматические уведомления о статусе ваших рассылок прямо в Telegram.…" at bounding box center [598, 347] width 1178 height 591
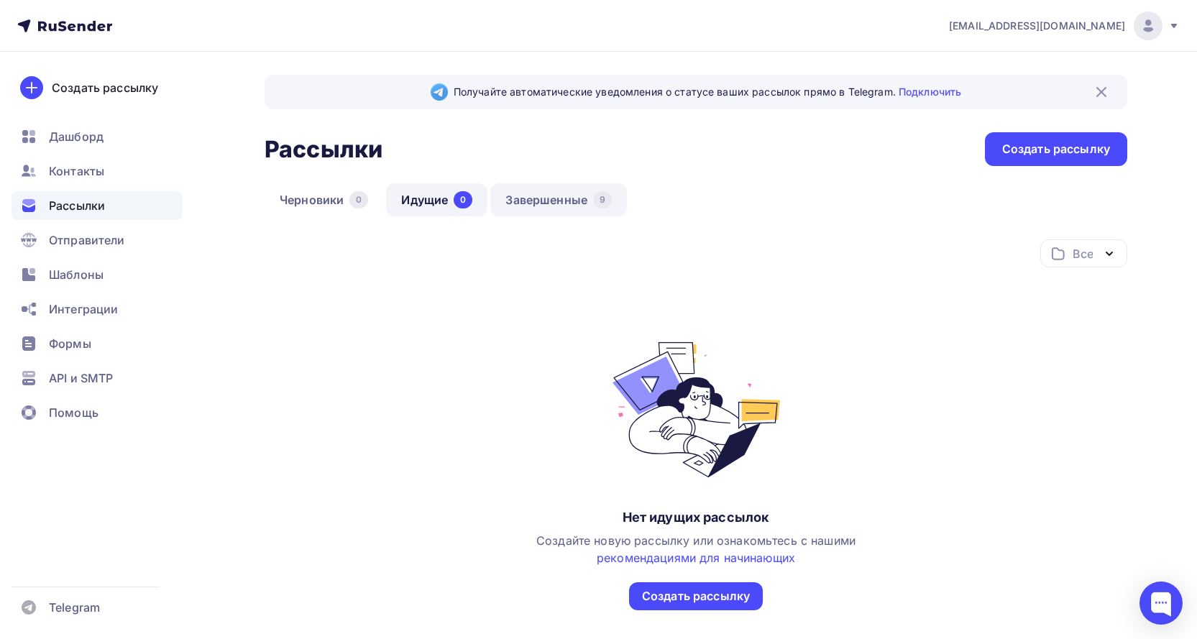
click at [566, 197] on link "Завершенные 9" at bounding box center [558, 199] width 137 height 33
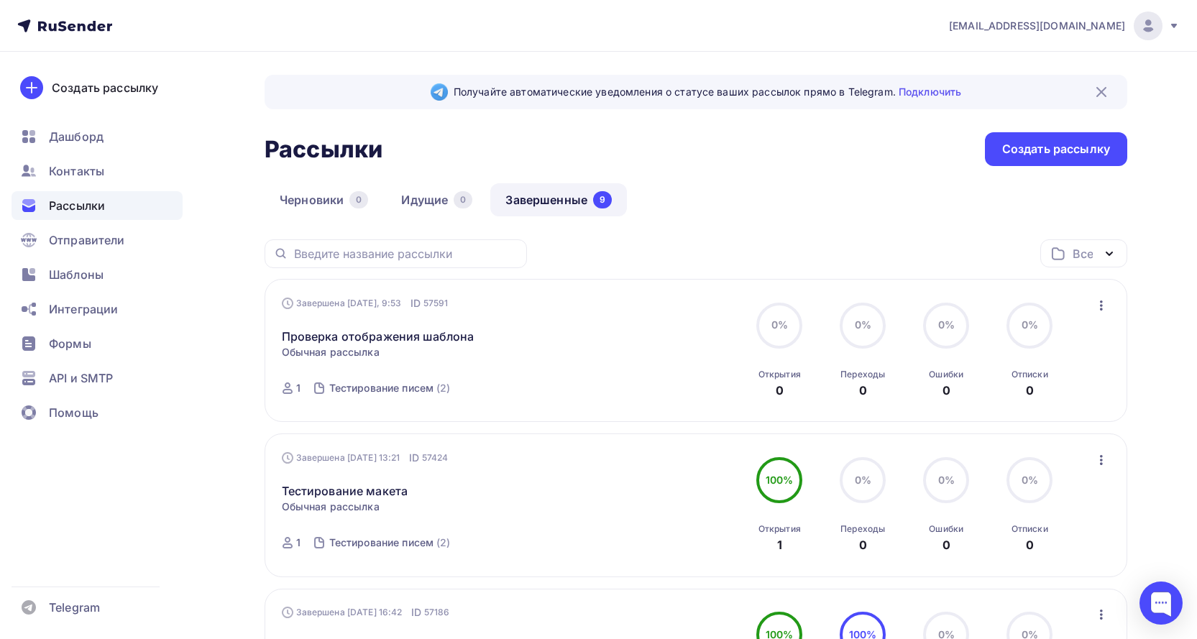
drag, startPoint x: 239, startPoint y: 213, endPoint x: 237, endPoint y: 201, distance: 12.4
